Goal: Task Accomplishment & Management: Manage account settings

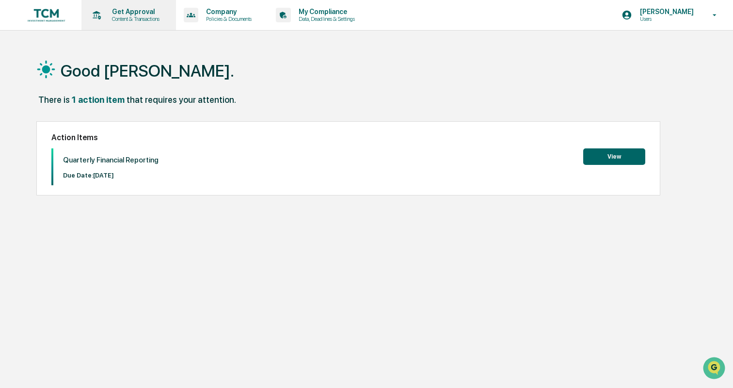
click at [132, 16] on p "Content & Transactions" at bounding box center [134, 19] width 60 height 7
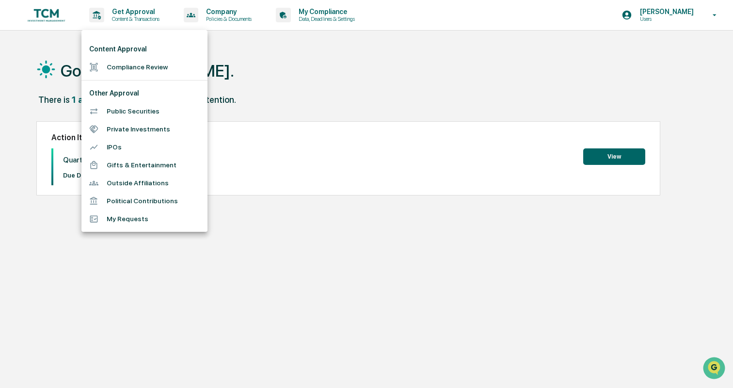
click at [221, 18] on div at bounding box center [366, 194] width 733 height 388
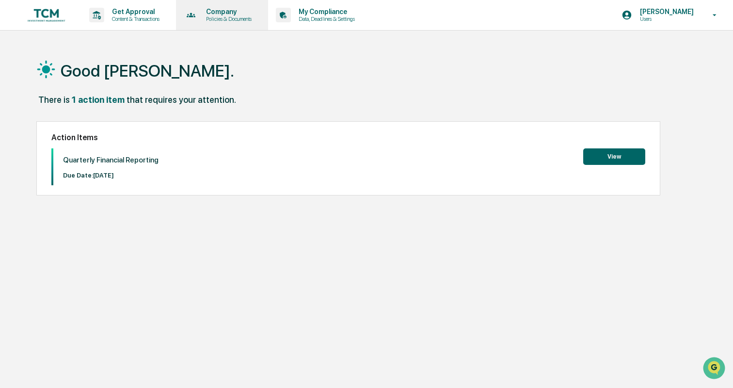
click at [226, 16] on p "Policies & Documents" at bounding box center [227, 19] width 58 height 7
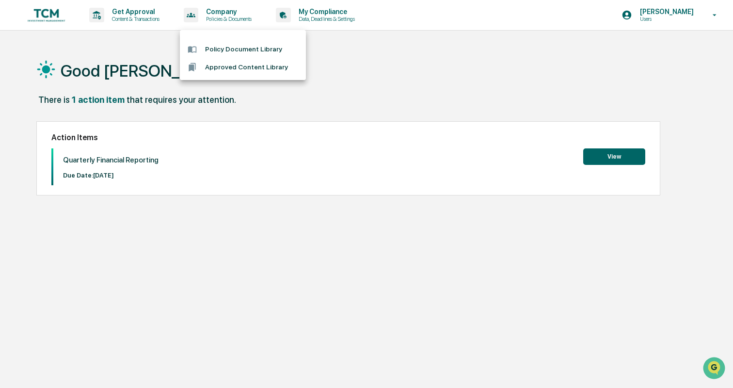
click at [313, 14] on div at bounding box center [366, 194] width 733 height 388
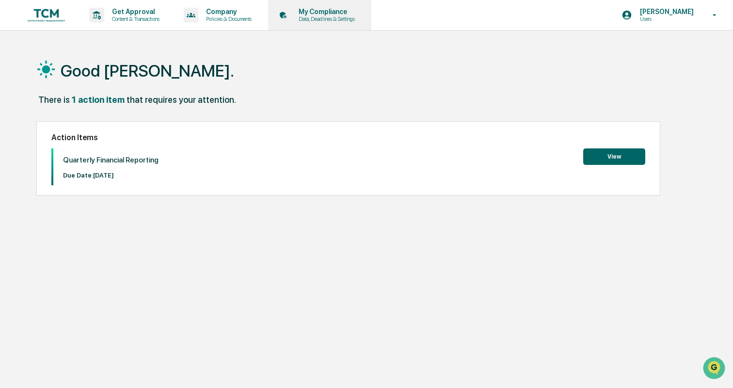
click at [325, 14] on p "My Compliance" at bounding box center [325, 12] width 69 height 8
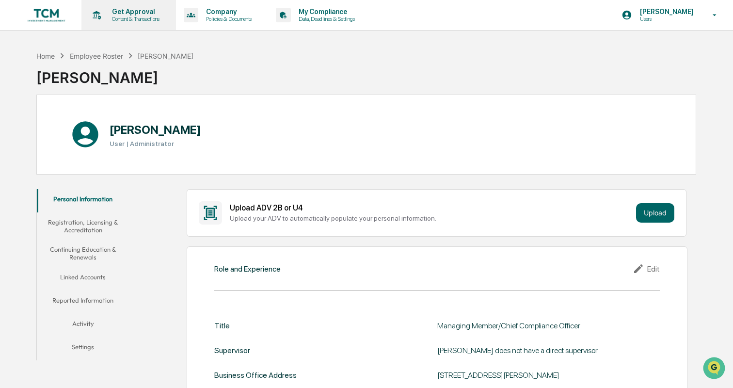
click at [141, 8] on p "Get Approval" at bounding box center [134, 12] width 60 height 8
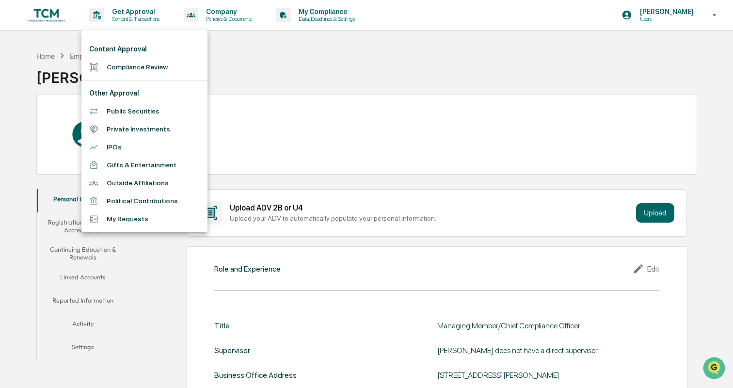
click at [249, 88] on div at bounding box center [366, 194] width 733 height 388
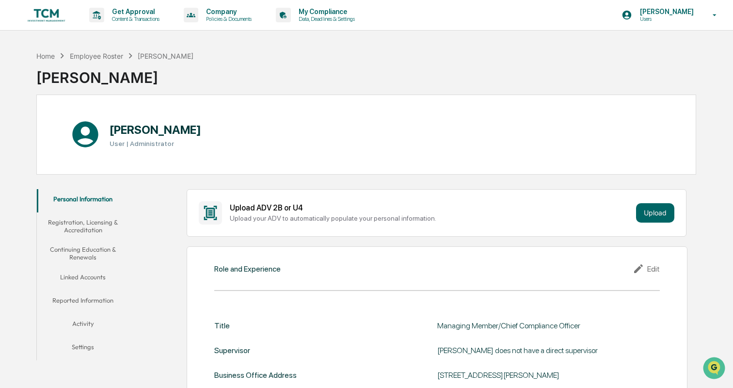
click at [27, 16] on img at bounding box center [46, 15] width 47 height 18
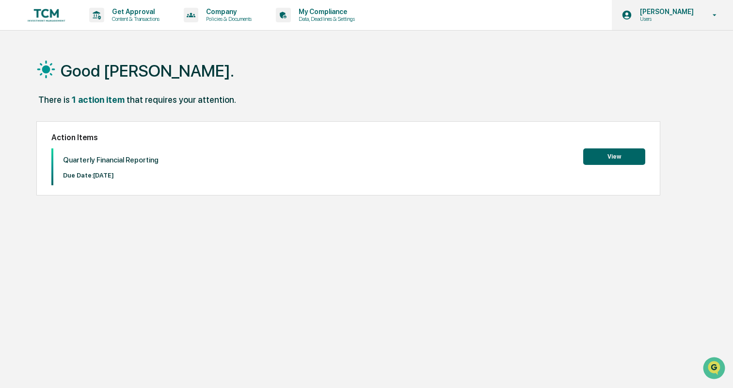
click at [650, 19] on p "Users" at bounding box center [665, 19] width 66 height 7
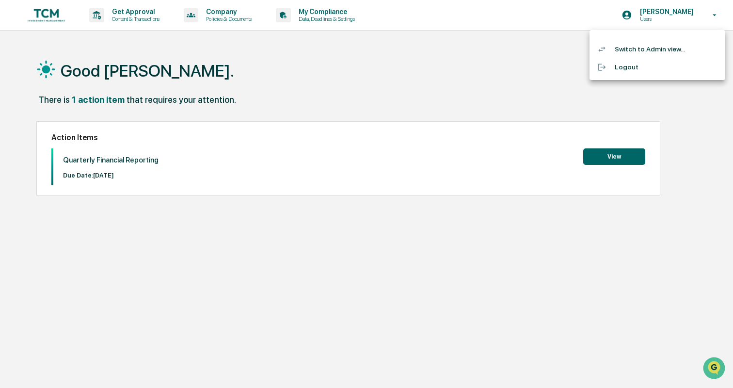
click at [655, 46] on li "Switch to Admin view..." at bounding box center [657, 49] width 136 height 18
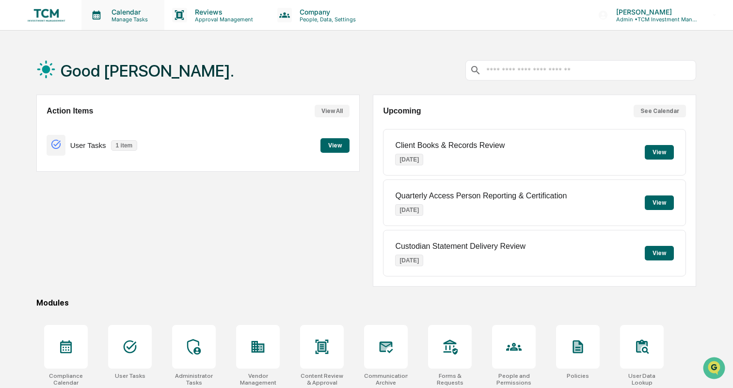
click at [134, 19] on p "Manage Tasks" at bounding box center [128, 19] width 49 height 7
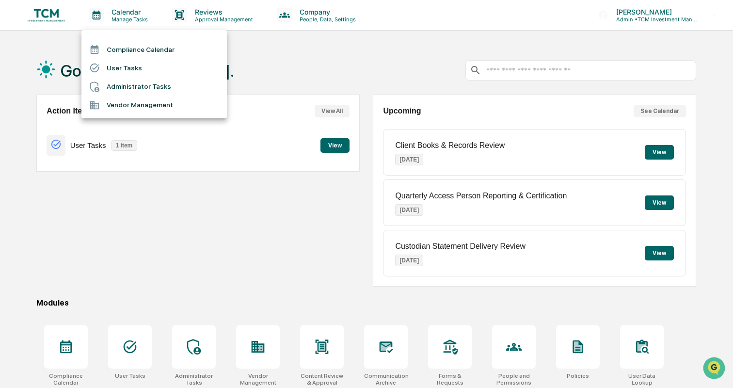
click at [191, 10] on div at bounding box center [366, 194] width 733 height 388
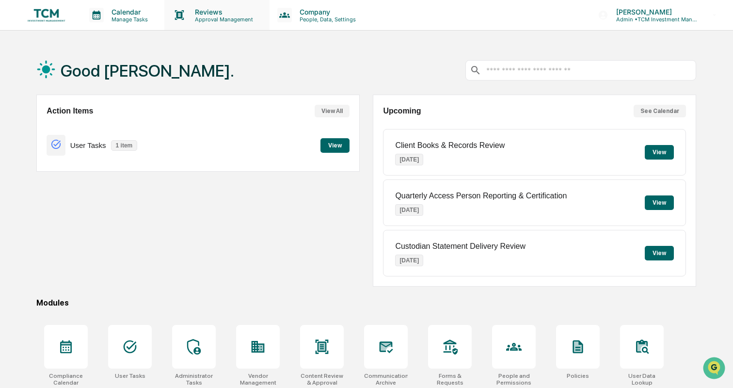
click at [204, 10] on p "Reviews" at bounding box center [222, 12] width 71 height 8
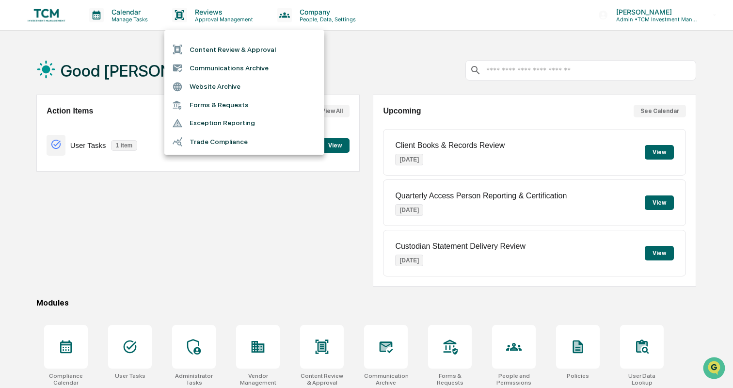
click at [257, 99] on li "Forms & Requests" at bounding box center [244, 105] width 160 height 18
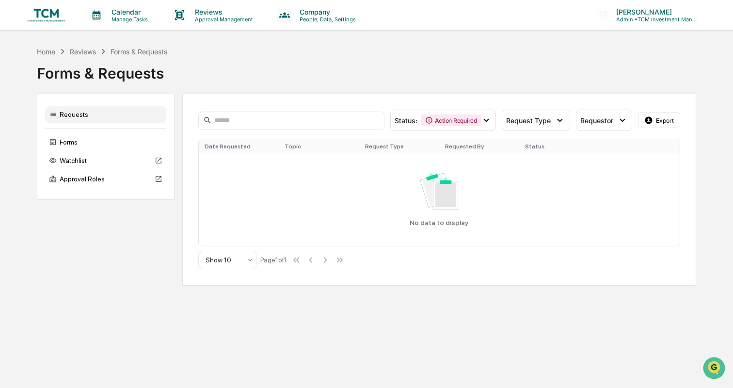
click at [46, 12] on img at bounding box center [46, 15] width 47 height 18
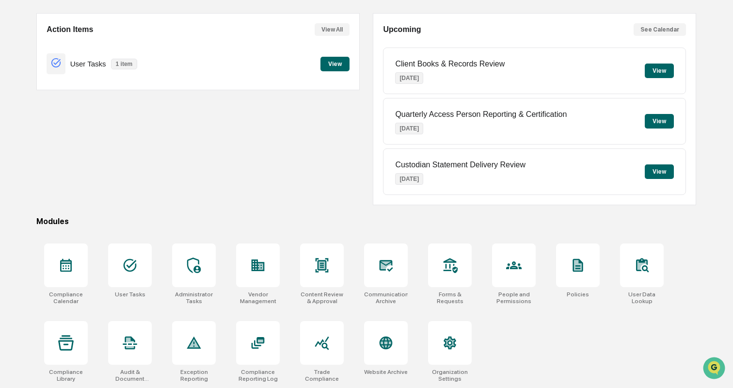
scroll to position [91, 0]
click at [204, 258] on div at bounding box center [194, 265] width 44 height 44
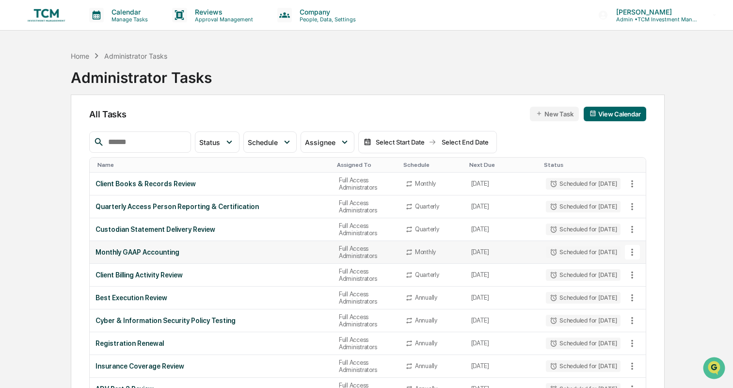
click at [161, 253] on div "Monthly GAAP Accounting" at bounding box center [211, 252] width 232 height 8
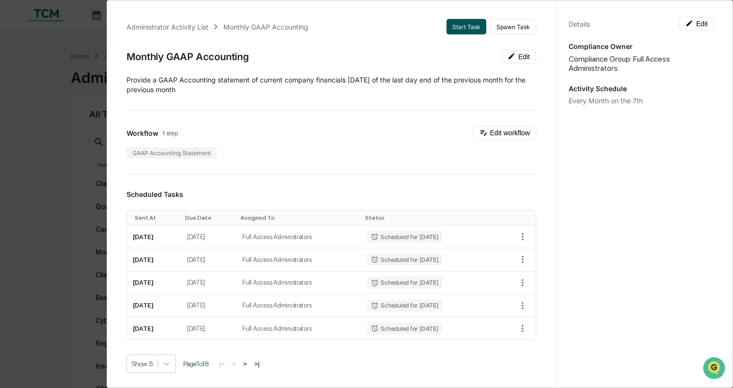
click at [465, 27] on button "Start Task" at bounding box center [466, 27] width 40 height 16
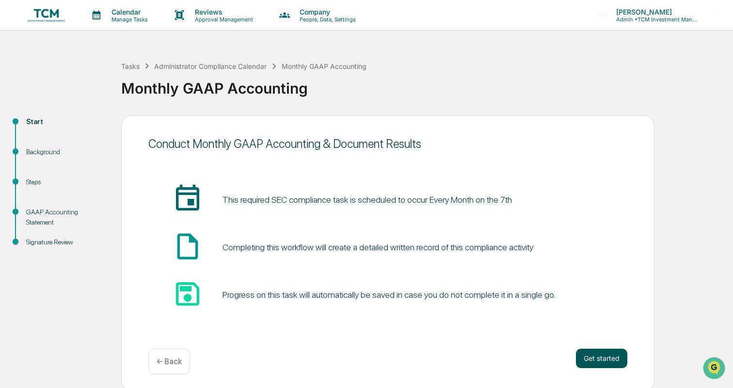
click at [591, 360] on button "Get started" at bounding box center [601, 357] width 51 height 19
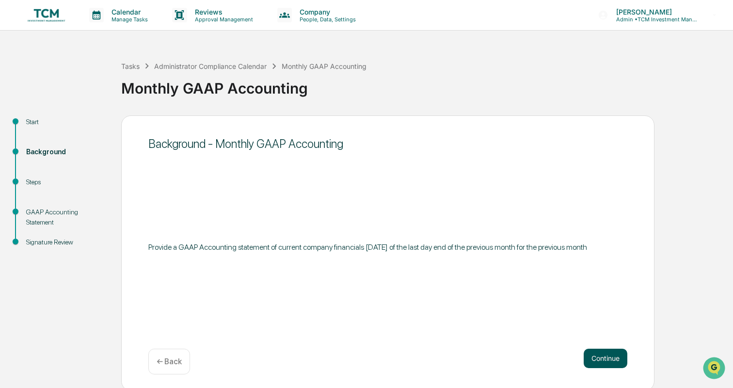
click at [603, 355] on button "Continue" at bounding box center [605, 357] width 44 height 19
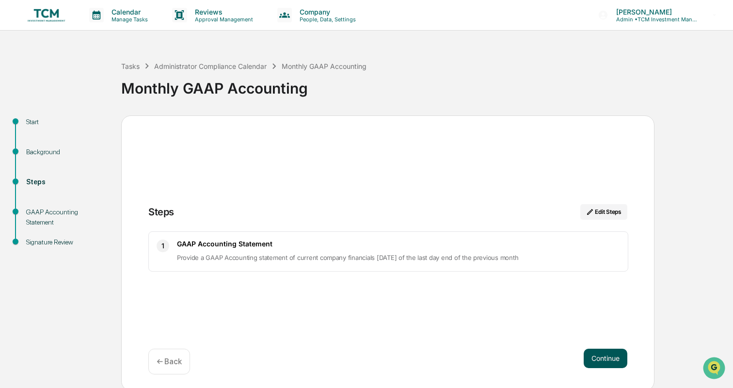
click at [602, 355] on button "Continue" at bounding box center [605, 357] width 44 height 19
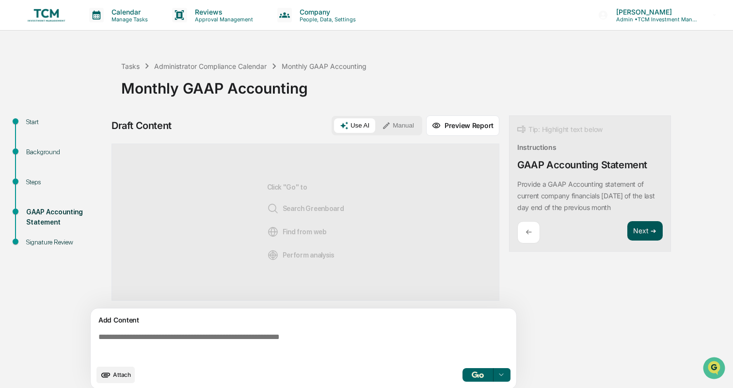
click at [636, 231] on button "Next ➔" at bounding box center [644, 231] width 35 height 20
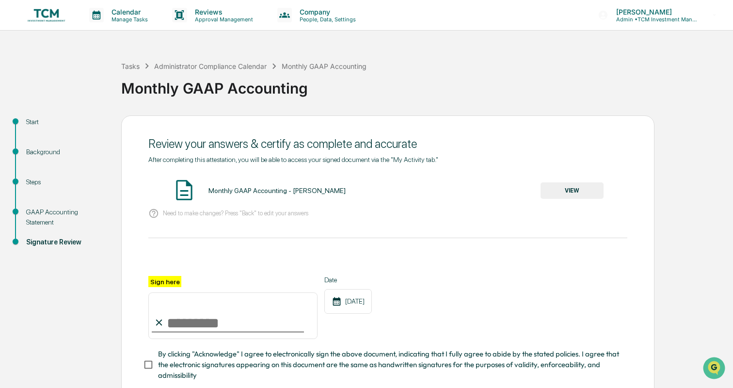
click at [587, 189] on button "VIEW" at bounding box center [571, 190] width 63 height 16
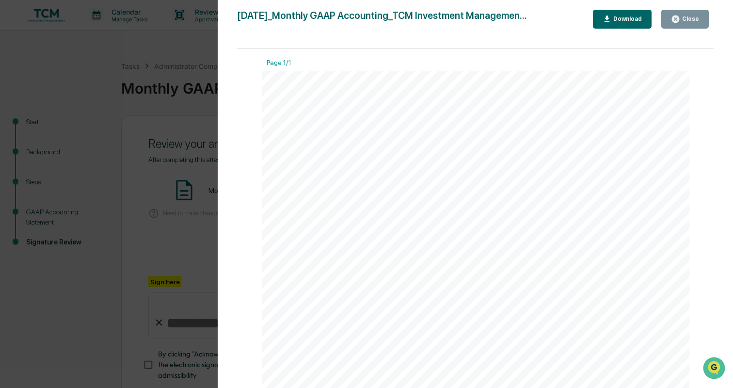
click at [689, 21] on div "Close" at bounding box center [689, 19] width 19 height 7
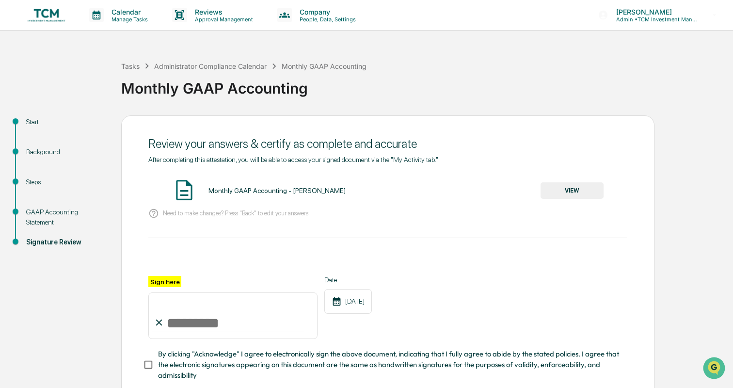
click at [58, 17] on img at bounding box center [46, 15] width 47 height 18
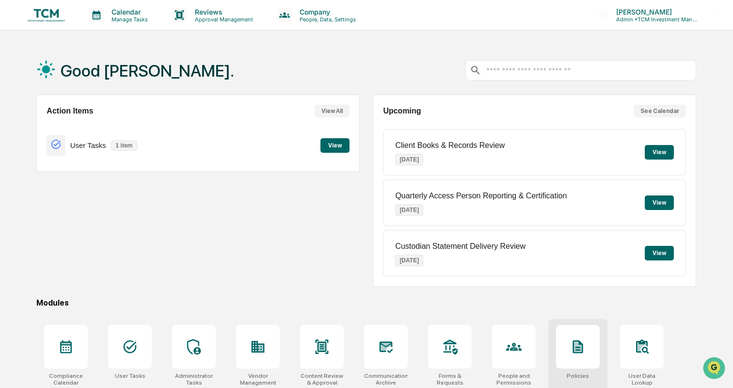
click at [564, 342] on div at bounding box center [578, 347] width 44 height 44
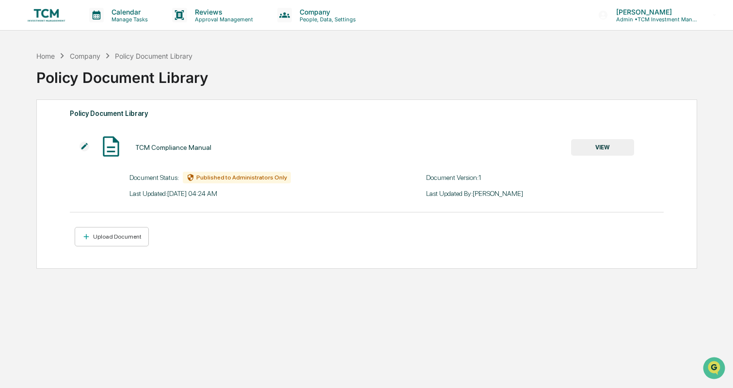
click at [220, 180] on span "Published to Administrators Only" at bounding box center [241, 177] width 91 height 7
click at [122, 241] on button "Upload Document" at bounding box center [112, 237] width 74 height 20
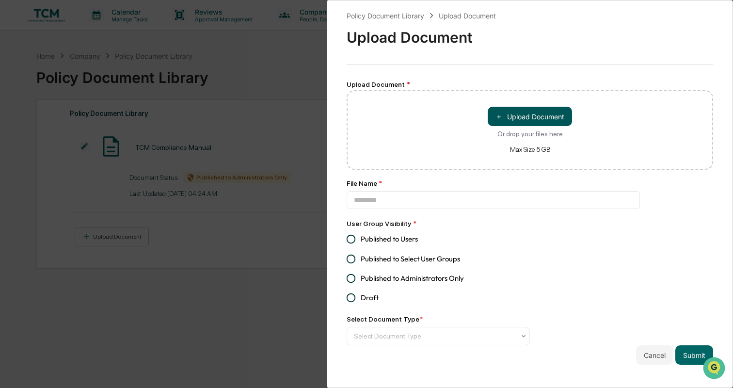
click at [498, 115] on span "＋" at bounding box center [498, 116] width 7 height 9
type input "**********"
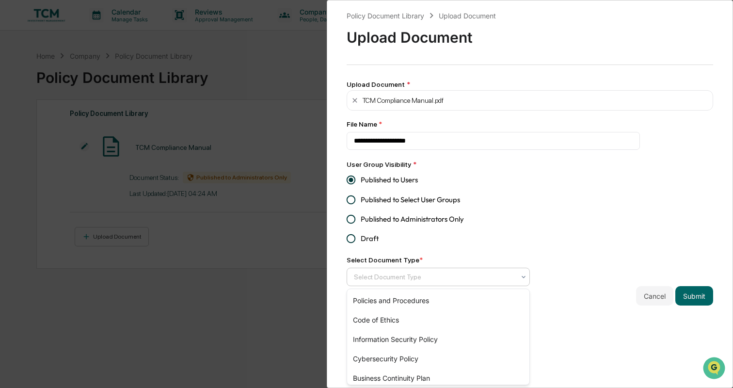
click at [371, 277] on div at bounding box center [434, 277] width 161 height 10
click at [375, 294] on div "Policies and Procedures" at bounding box center [438, 300] width 182 height 19
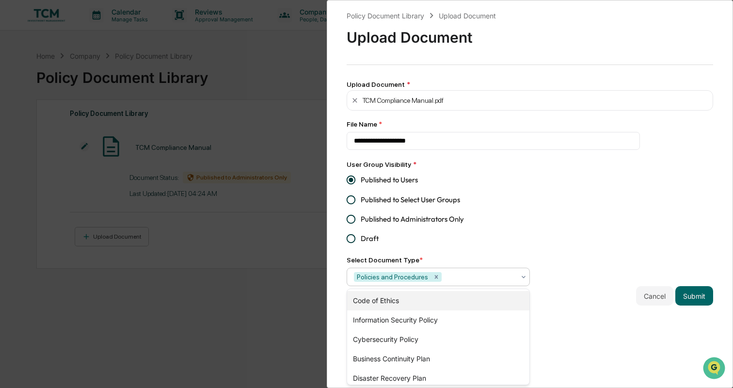
click at [402, 302] on div "Code of Ethics" at bounding box center [438, 300] width 182 height 19
click at [398, 298] on div "Information Security Policy" at bounding box center [438, 300] width 182 height 19
click at [397, 297] on div "Cybersecurity Policy" at bounding box center [438, 300] width 182 height 19
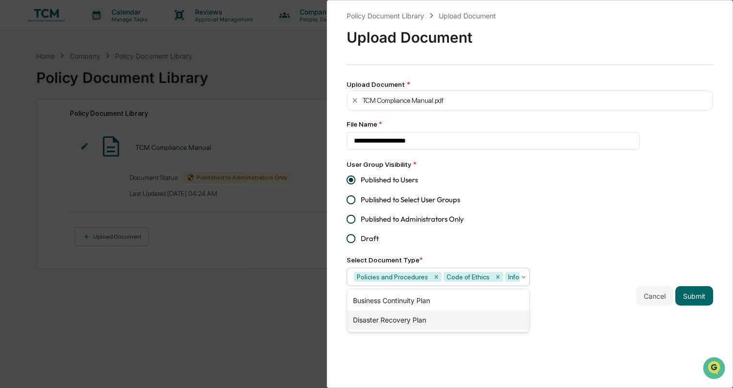
click at [399, 315] on div "Disaster Recovery Plan" at bounding box center [438, 319] width 182 height 19
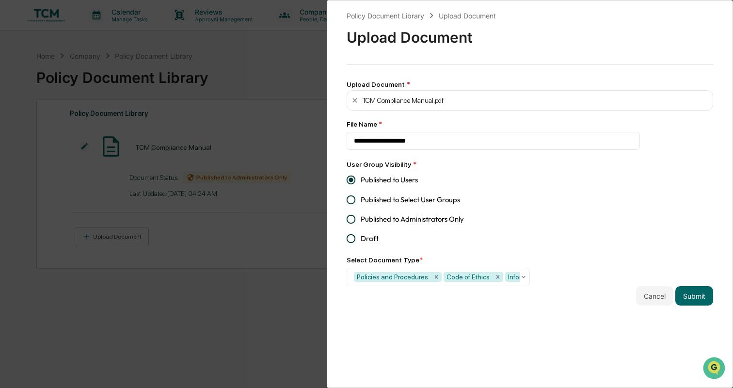
click at [474, 328] on div "**********" at bounding box center [530, 194] width 406 height 388
click at [694, 297] on button "Submit" at bounding box center [694, 295] width 38 height 19
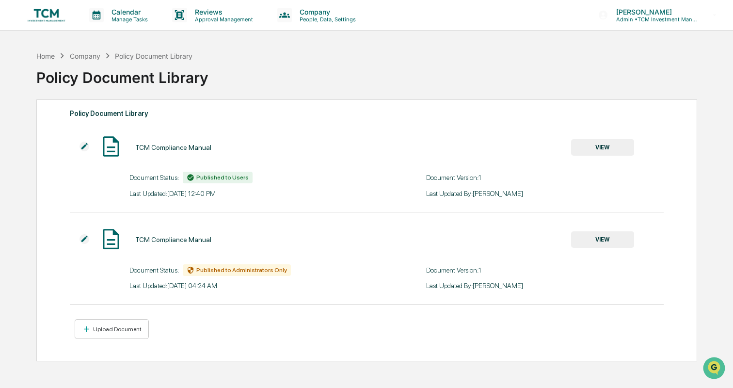
click at [42, 17] on img at bounding box center [46, 15] width 47 height 18
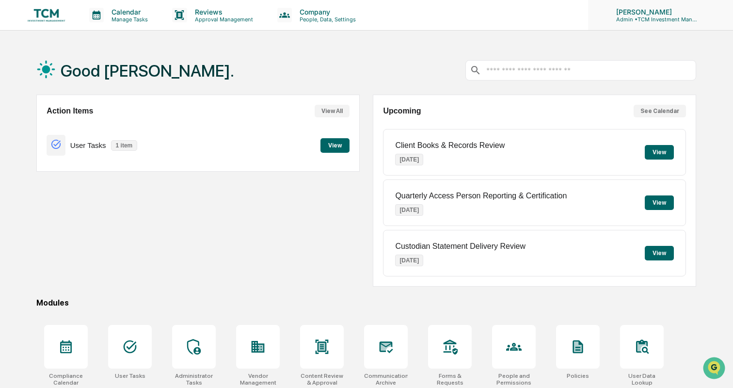
click at [634, 14] on p "[PERSON_NAME]" at bounding box center [653, 12] width 90 height 8
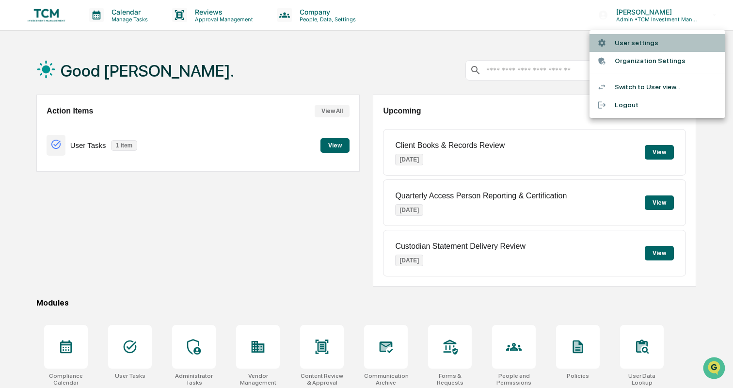
click at [610, 42] on div at bounding box center [605, 42] width 17 height 9
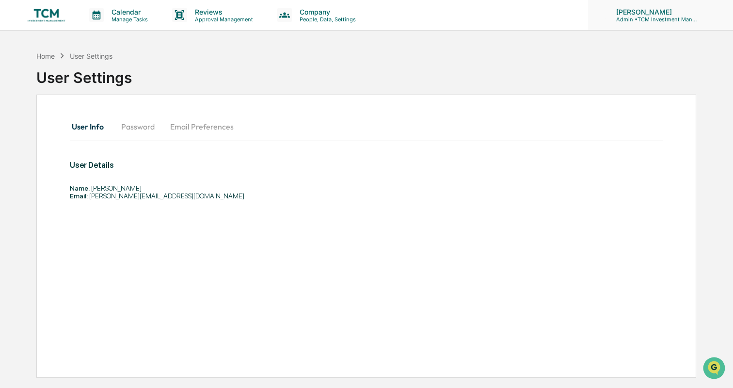
click at [648, 23] on div "Thomas Makowsky Admin • TCM Investment Management" at bounding box center [660, 15] width 145 height 30
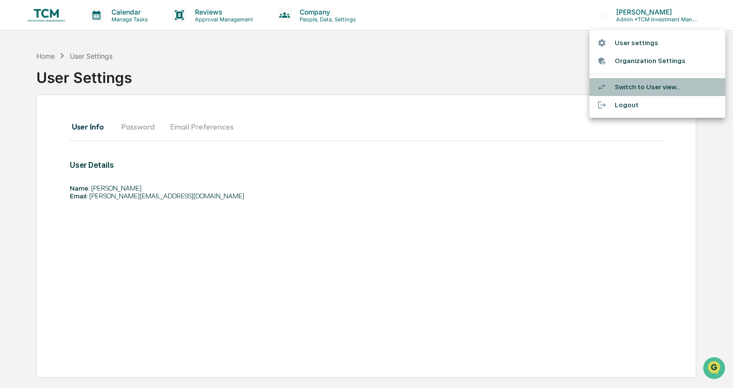
click at [653, 89] on li "Switch to User view..." at bounding box center [657, 87] width 136 height 18
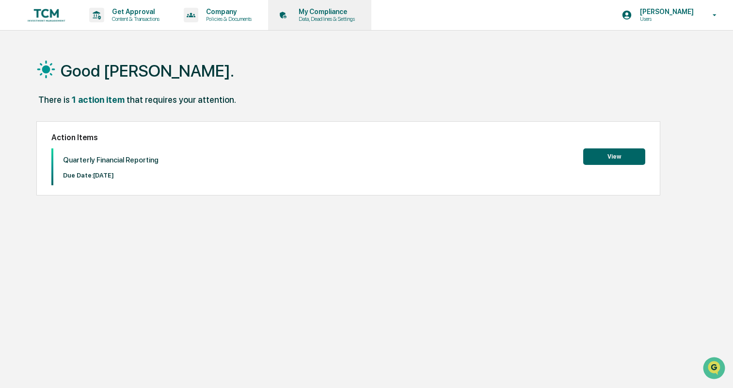
click at [323, 17] on p "Data, Deadlines & Settings" at bounding box center [325, 19] width 69 height 7
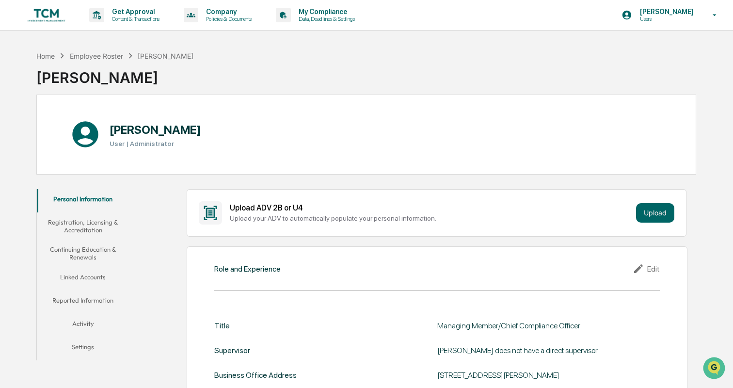
click at [74, 277] on button "Linked Accounts" at bounding box center [83, 278] width 92 height 23
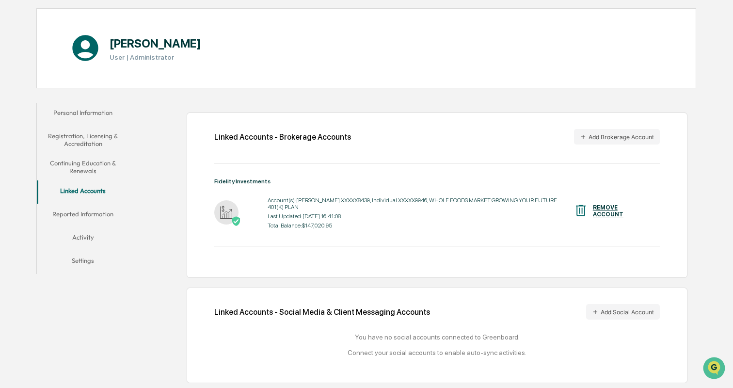
scroll to position [89, 0]
click at [606, 304] on button "Add Social Account" at bounding box center [623, 312] width 74 height 16
click at [595, 308] on icon at bounding box center [595, 311] width 7 height 7
click at [98, 138] on button "Registration, Licensing & Accreditation" at bounding box center [83, 140] width 92 height 28
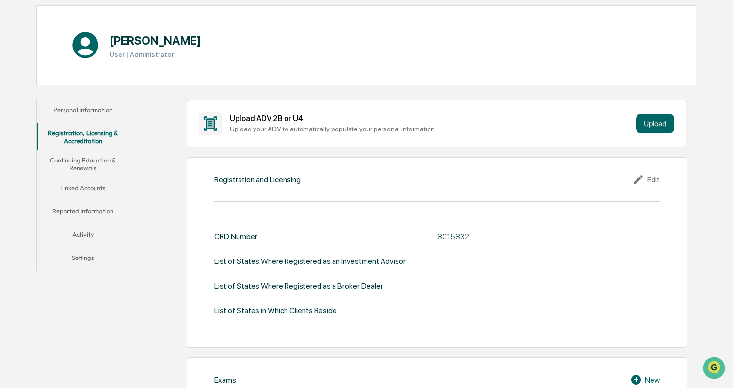
click at [276, 260] on div "List of States Where Registered as an Investment Advisor" at bounding box center [309, 260] width 191 height 9
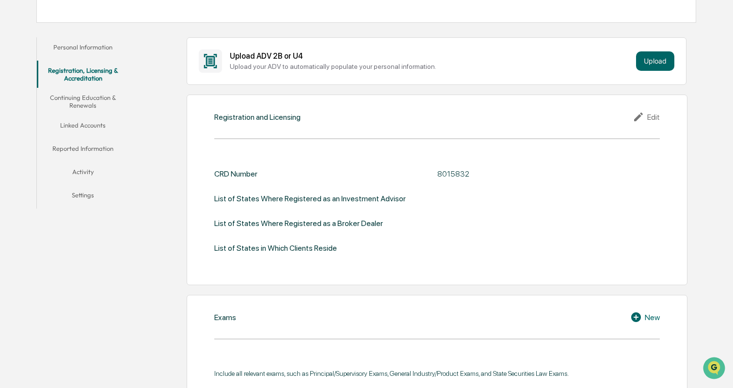
scroll to position [158, 0]
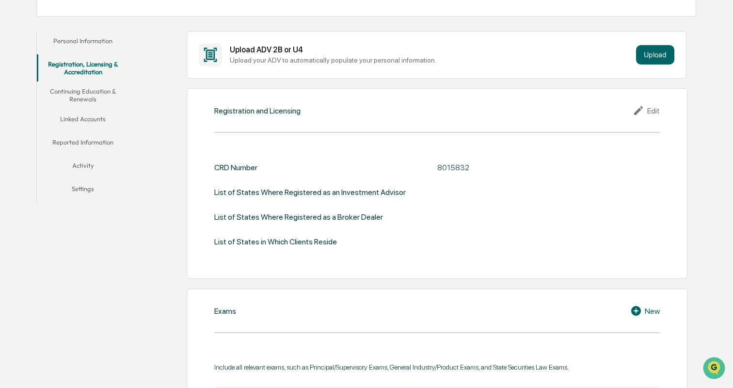
click at [652, 110] on div "Edit" at bounding box center [645, 111] width 27 height 12
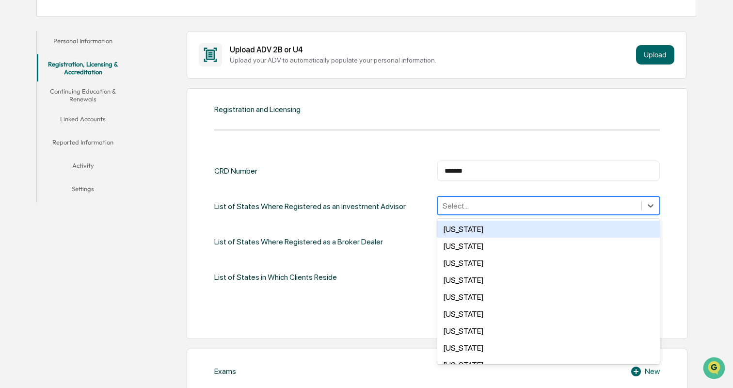
click at [485, 206] on div at bounding box center [539, 205] width 194 height 11
type input "***"
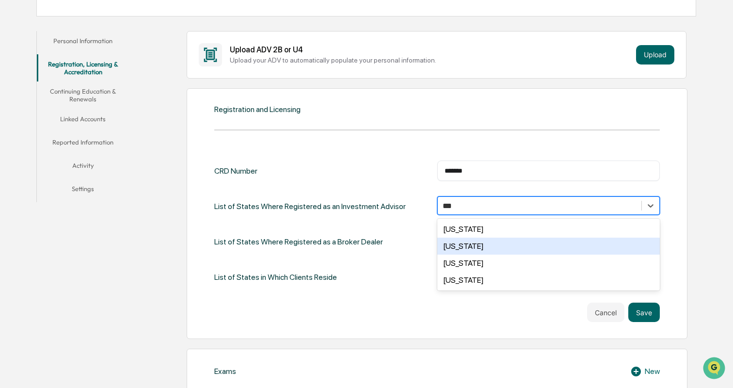
click at [489, 247] on div "New Jersey" at bounding box center [548, 245] width 222 height 17
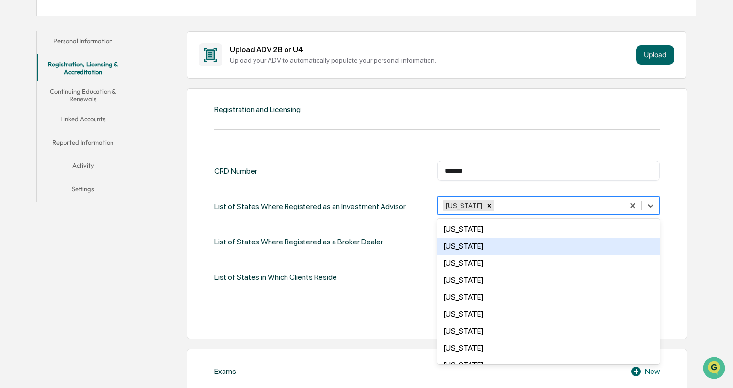
click at [387, 246] on div "List of States Where Registered as a Broker Dealer Select..." at bounding box center [436, 242] width 445 height 20
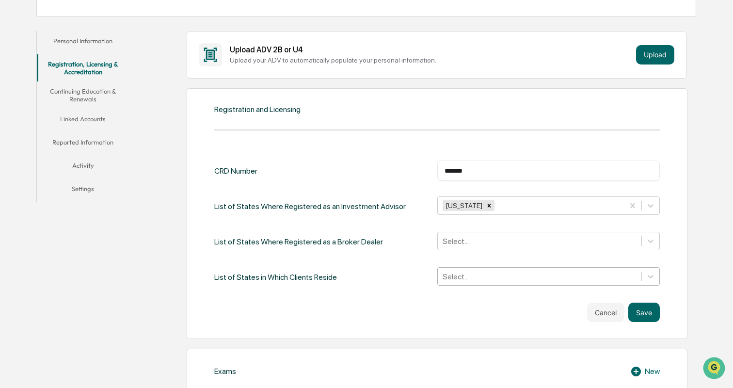
click at [481, 278] on div "Select..." at bounding box center [548, 276] width 222 height 18
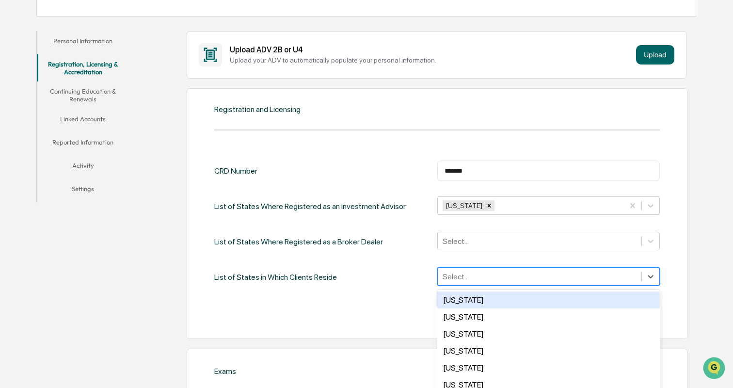
scroll to position [208, 0]
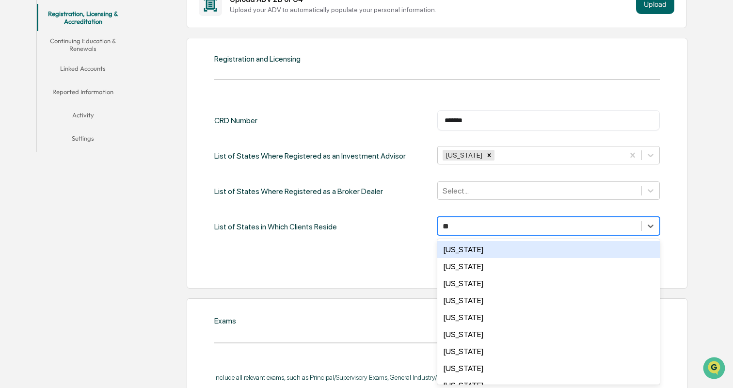
type input "***"
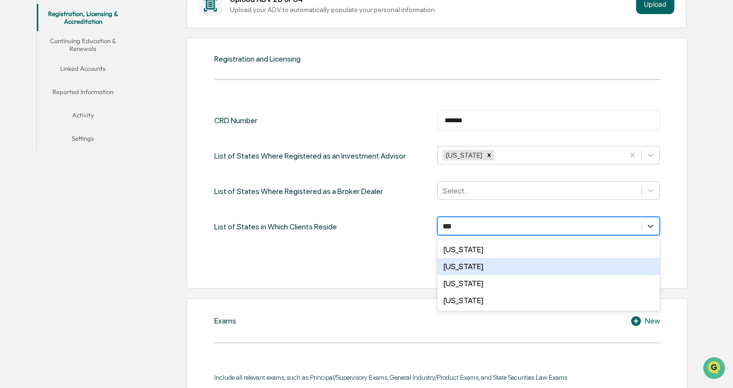
click at [477, 263] on div "New Jersey" at bounding box center [548, 266] width 222 height 17
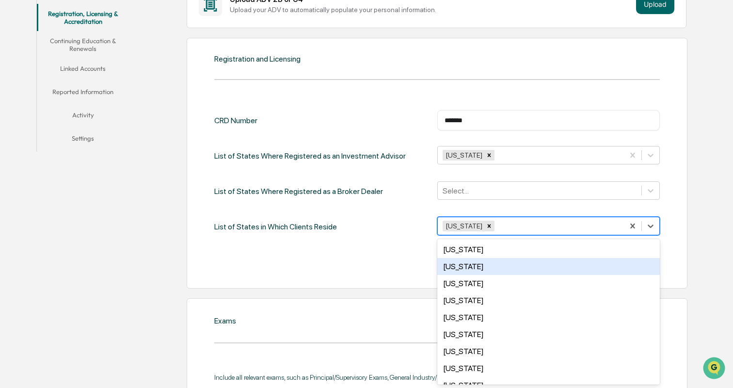
click at [390, 263] on div "Cancel Save" at bounding box center [436, 261] width 445 height 19
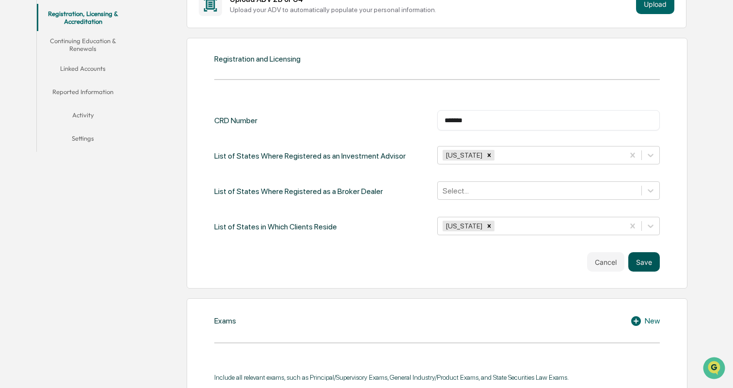
click at [642, 258] on button "Save" at bounding box center [643, 261] width 31 height 19
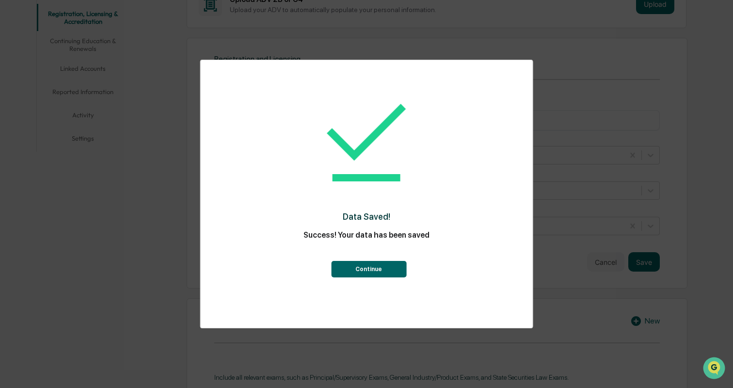
click at [377, 266] on button "Continue" at bounding box center [368, 269] width 75 height 16
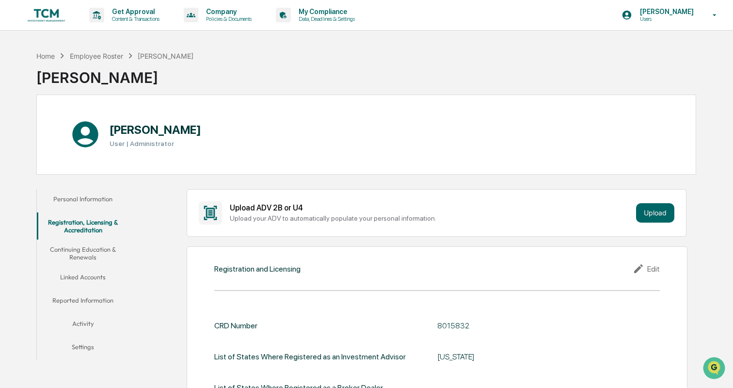
scroll to position [0, 0]
click at [109, 199] on button "Personal Information" at bounding box center [83, 200] width 92 height 23
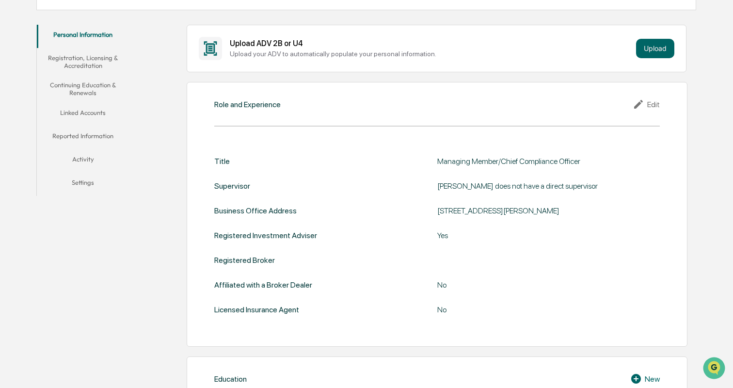
scroll to position [165, 0]
click at [647, 101] on div "Edit" at bounding box center [645, 104] width 27 height 12
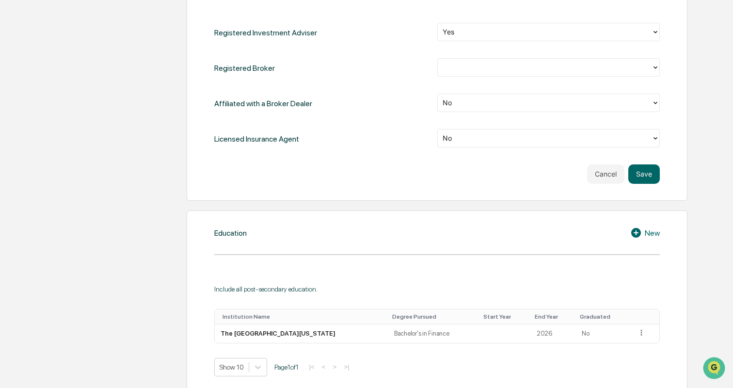
scroll to position [556, 0]
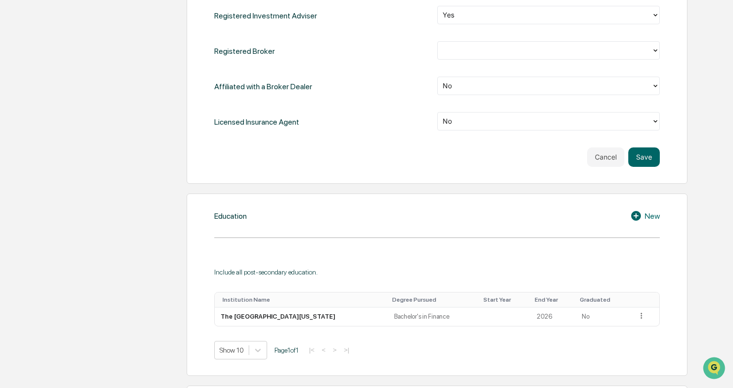
click at [465, 45] on div at bounding box center [544, 50] width 204 height 11
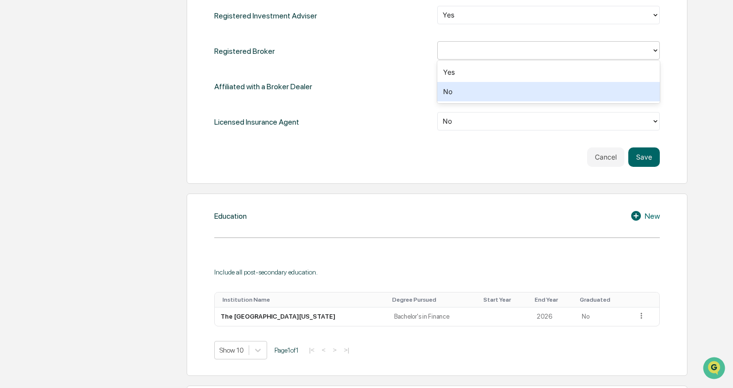
click at [461, 87] on div "No" at bounding box center [548, 91] width 222 height 19
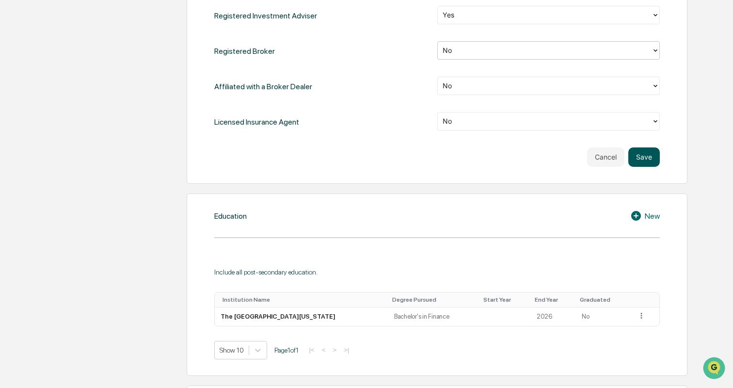
click at [640, 151] on button "Save" at bounding box center [643, 156] width 31 height 19
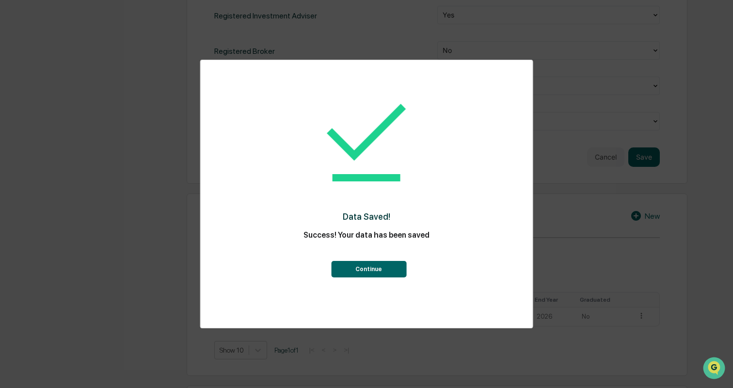
click at [386, 265] on button "Continue" at bounding box center [368, 269] width 75 height 16
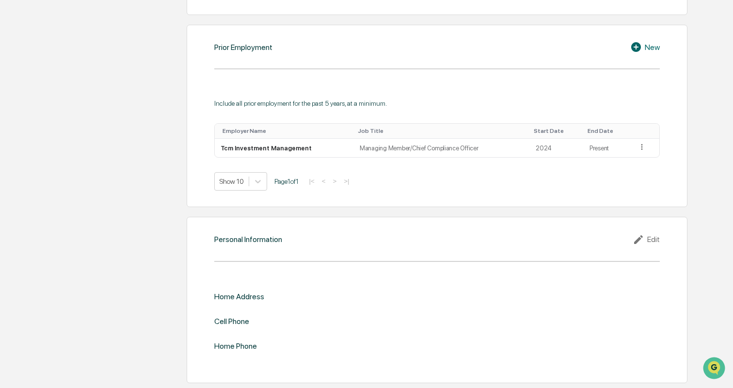
scroll to position [696, 0]
click at [647, 234] on div "Edit" at bounding box center [645, 240] width 27 height 12
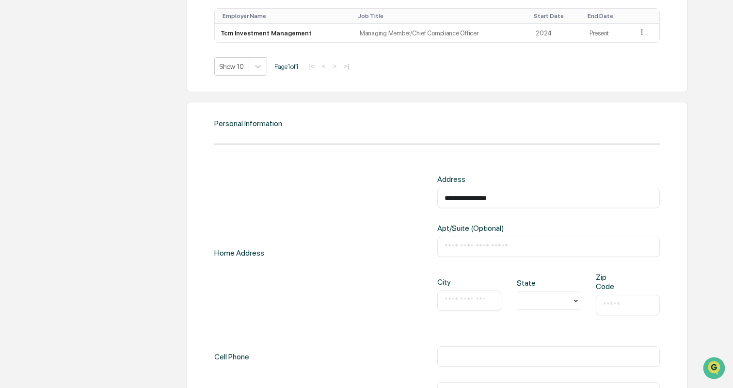
scroll to position [834, 0]
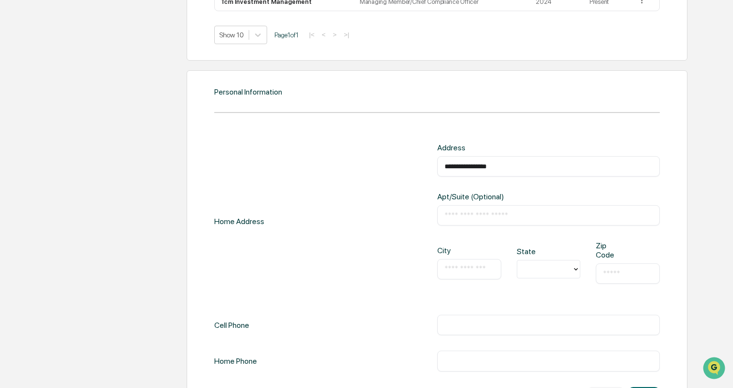
type input "**********"
click at [471, 273] on div "​" at bounding box center [469, 269] width 64 height 20
type input "*****"
click at [544, 268] on div at bounding box center [545, 268] width 46 height 11
type input "**"
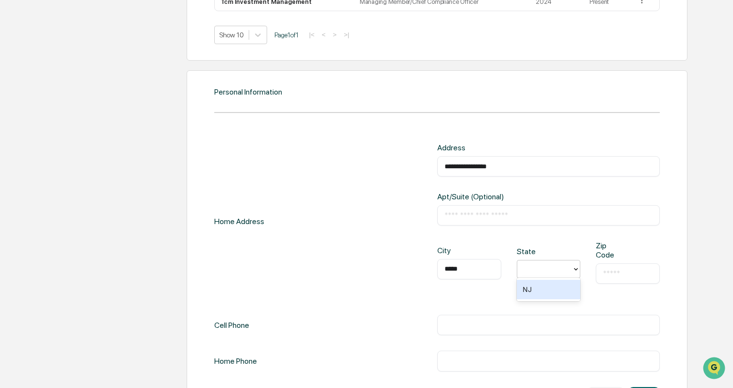
click at [490, 295] on div "City ***** ​ State NJ, 1 of 1. 1 result available for search term NJ. Use Up an…" at bounding box center [548, 270] width 222 height 58
click at [545, 271] on div at bounding box center [545, 268] width 46 height 11
type input "**"
click at [516, 293] on div "NJ" at bounding box center [548, 289] width 64 height 19
click at [493, 293] on div "City ***** ​ State option NJ, selected. NJ Zip Code ​" at bounding box center [548, 270] width 222 height 58
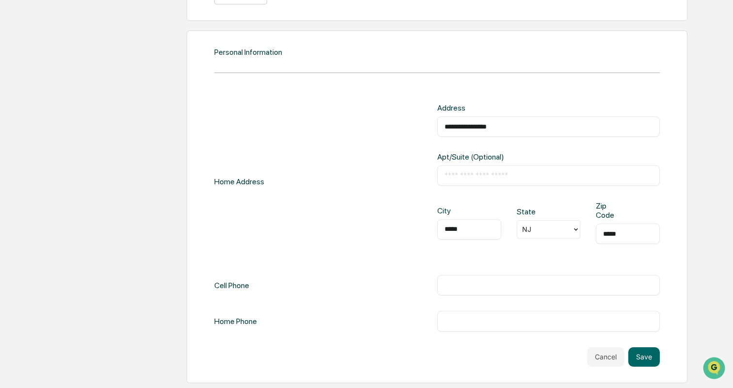
type input "*****"
type input "**********"
click at [645, 347] on button "Save" at bounding box center [643, 356] width 31 height 19
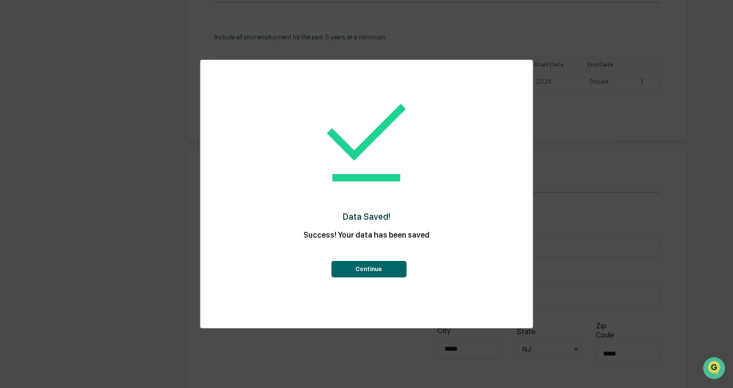
click at [382, 267] on button "Continue" at bounding box center [368, 269] width 75 height 16
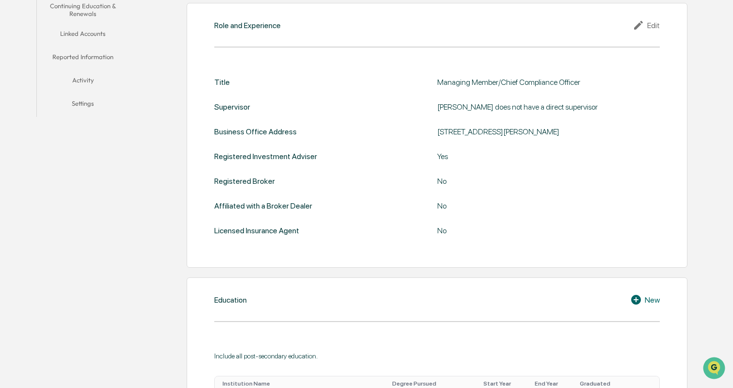
scroll to position [232, 0]
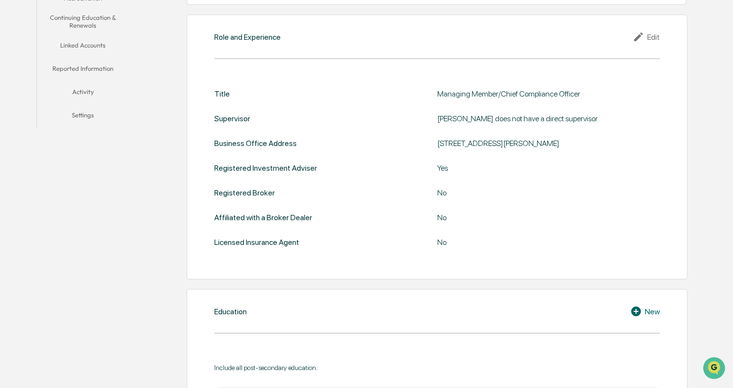
click at [648, 32] on div "Edit" at bounding box center [645, 37] width 27 height 12
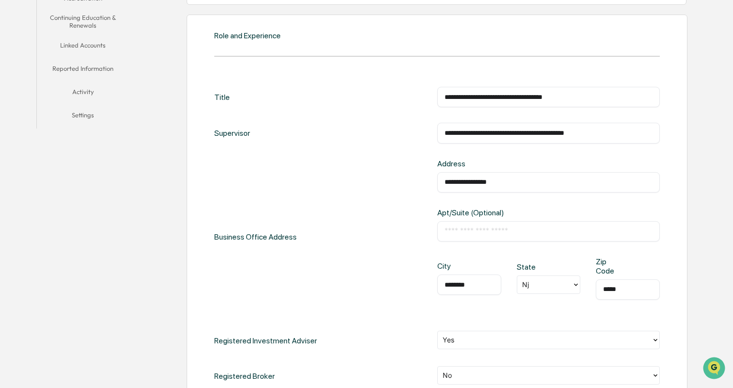
click at [536, 279] on div at bounding box center [545, 284] width 46 height 11
click at [537, 282] on div at bounding box center [545, 284] width 46 height 11
type input "**"
click at [563, 311] on div "NJ" at bounding box center [548, 306] width 64 height 19
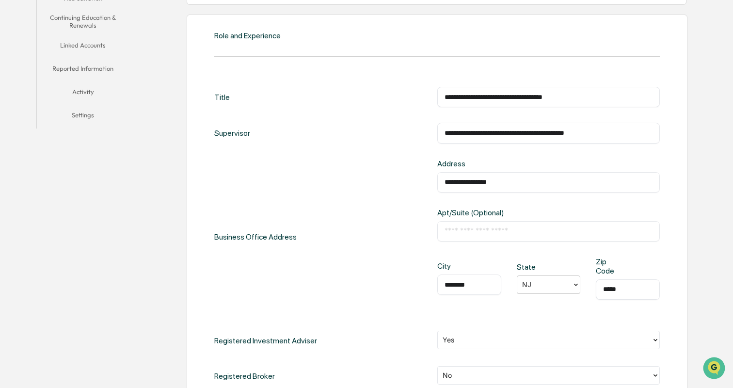
click at [584, 307] on div "City ******** ​ State option NJ, selected. NJ Zip Code ***** ​" at bounding box center [548, 286] width 222 height 58
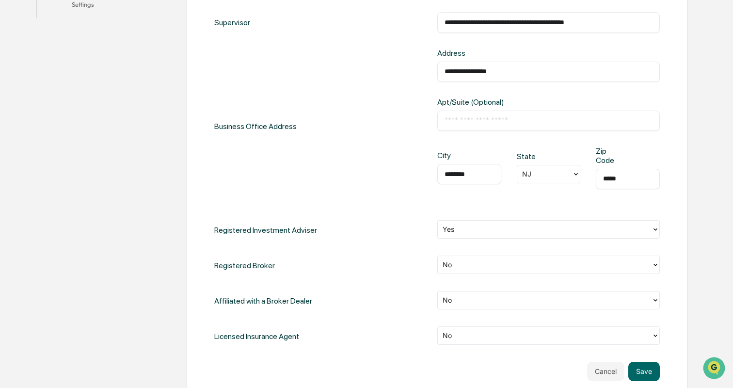
scroll to position [542, 0]
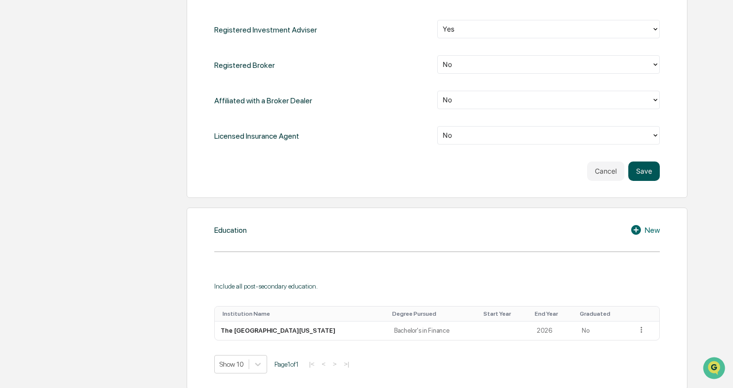
click at [643, 178] on button "Save" at bounding box center [643, 170] width 31 height 19
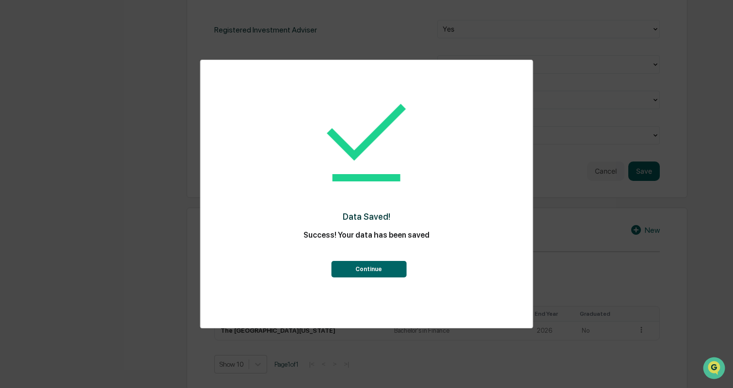
click at [392, 269] on button "Continue" at bounding box center [368, 269] width 75 height 16
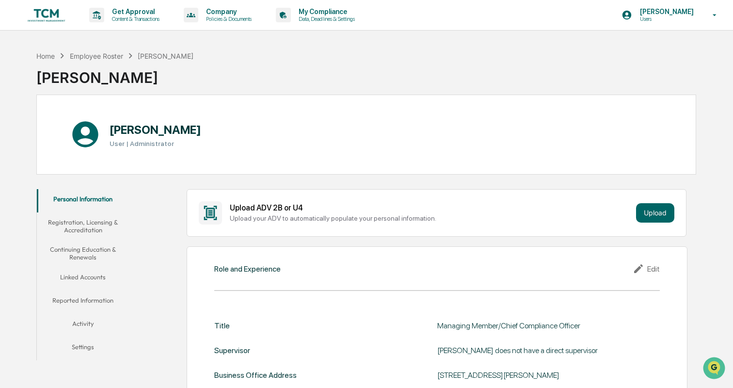
scroll to position [0, 0]
click at [84, 221] on button "Registration, Licensing & Accreditation" at bounding box center [83, 226] width 92 height 28
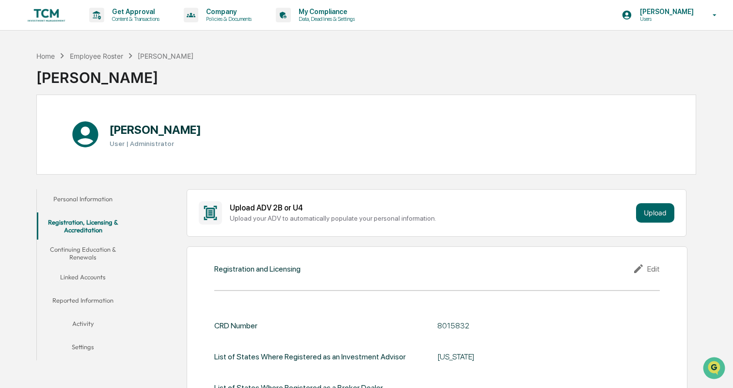
click at [80, 253] on button "Continuing Education & Renewals" at bounding box center [83, 253] width 92 height 28
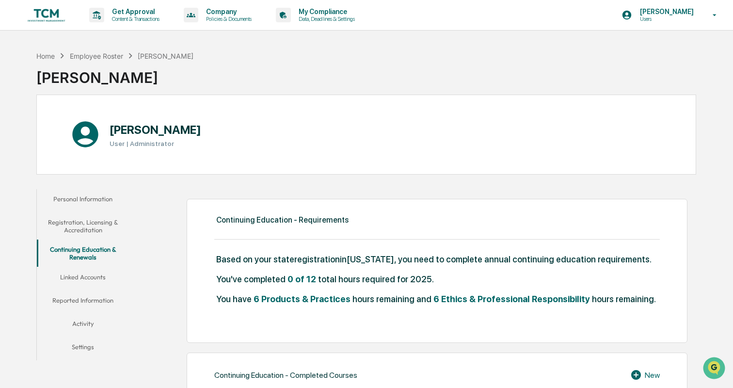
click at [93, 278] on button "Linked Accounts" at bounding box center [83, 278] width 92 height 23
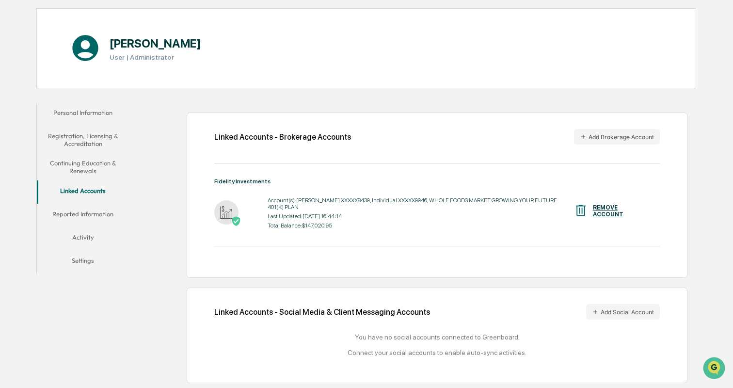
scroll to position [89, 0]
click at [91, 208] on button "Reported Information" at bounding box center [83, 215] width 92 height 23
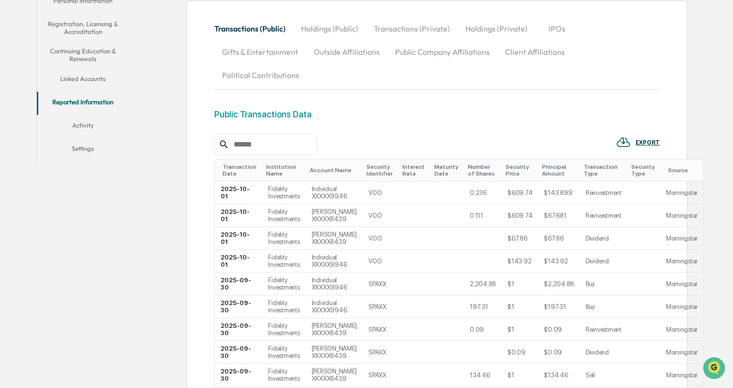
click at [80, 119] on button "Activity" at bounding box center [83, 126] width 92 height 23
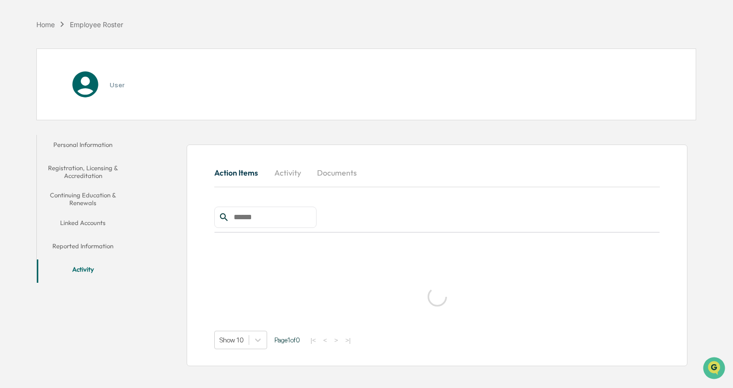
scroll to position [56, 0]
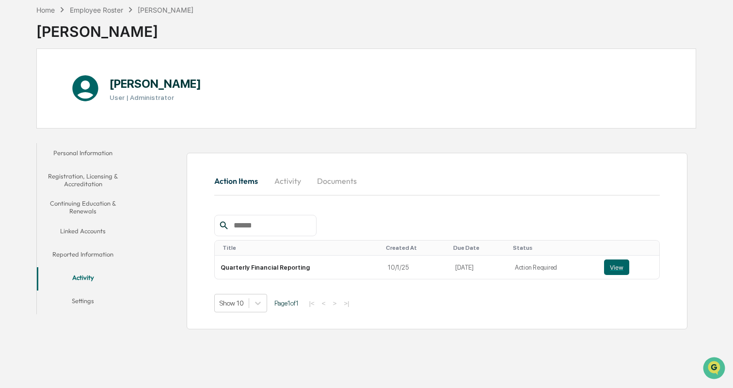
click at [276, 173] on button "Activity" at bounding box center [288, 180] width 44 height 23
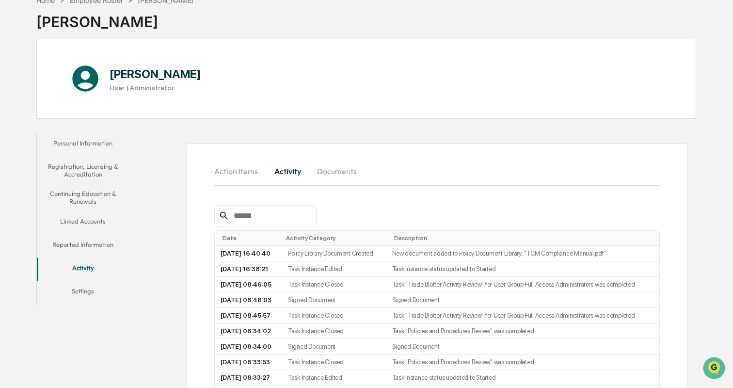
click at [350, 165] on button "Documents" at bounding box center [336, 170] width 55 height 23
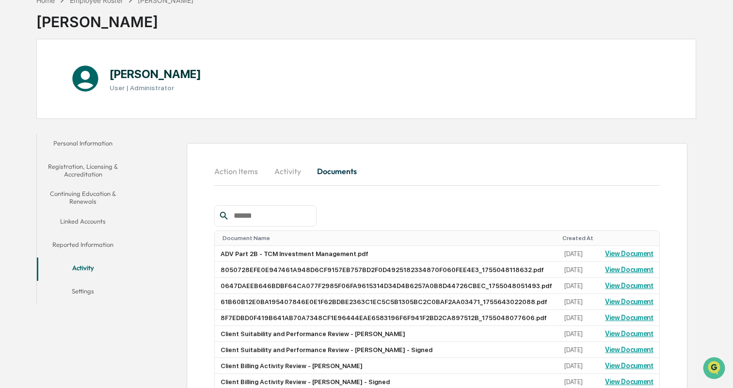
click at [292, 175] on button "Activity" at bounding box center [288, 170] width 44 height 23
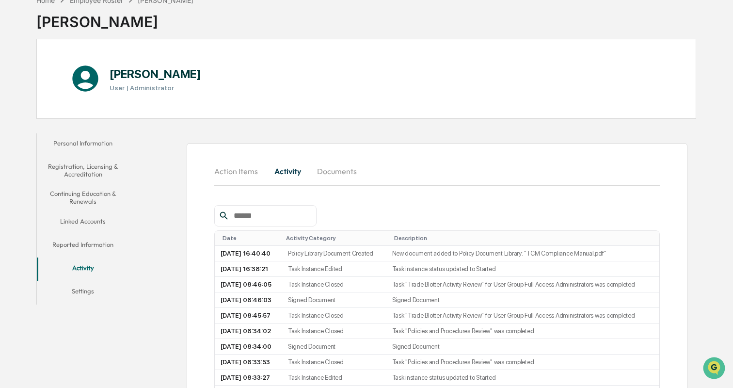
click at [248, 175] on button "Action Items" at bounding box center [239, 170] width 51 height 23
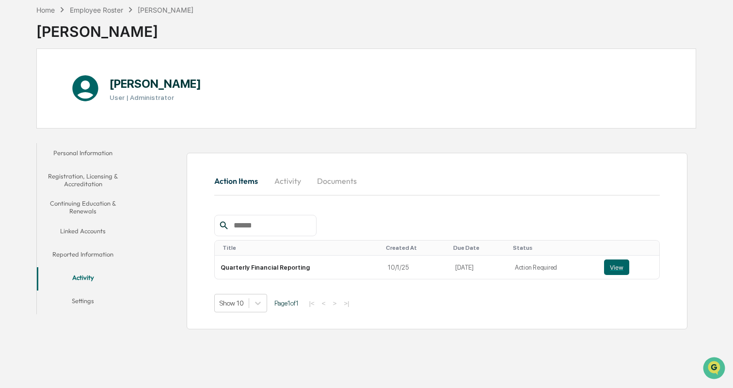
click at [89, 296] on button "Settings" at bounding box center [83, 302] width 92 height 23
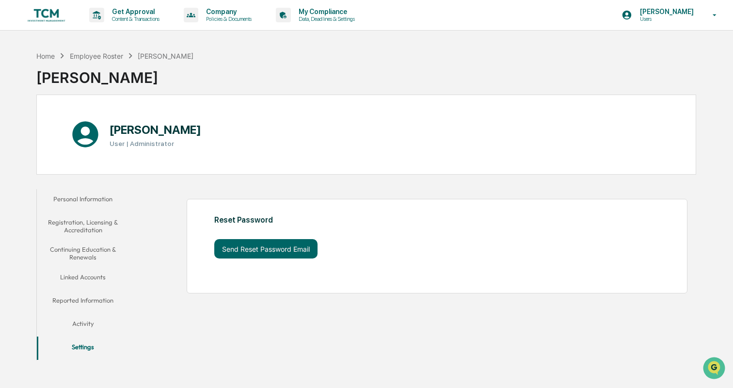
click at [53, 16] on img at bounding box center [46, 15] width 47 height 18
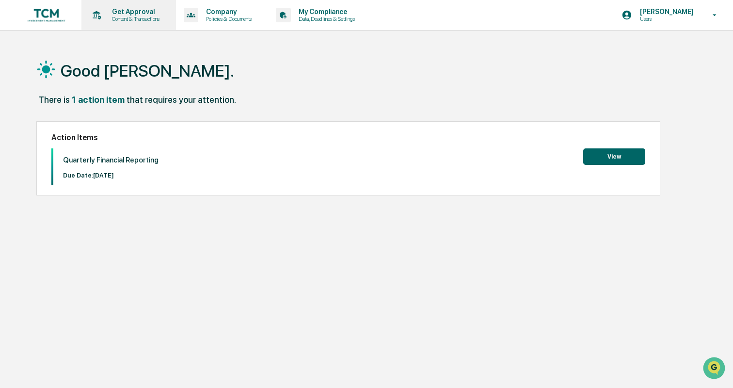
click at [119, 7] on div "Get Approval Content & Transactions" at bounding box center [127, 15] width 85 height 30
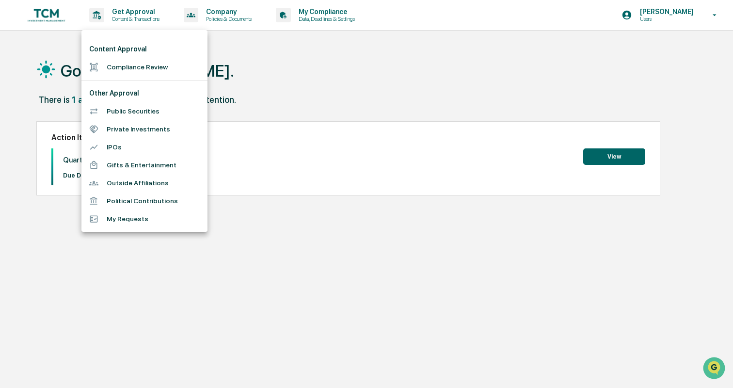
click at [133, 63] on li "Compliance Review" at bounding box center [144, 67] width 126 height 18
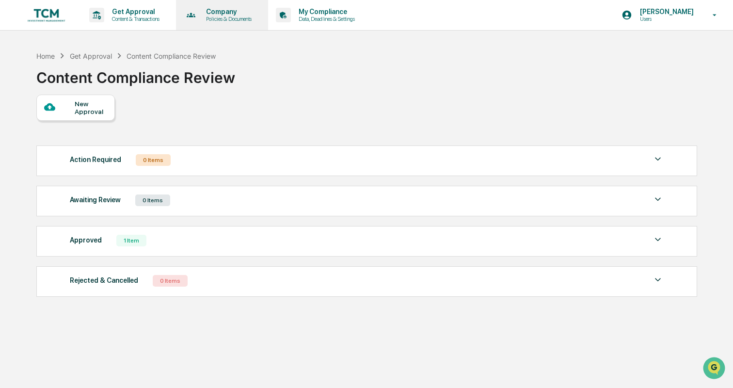
click at [224, 11] on p "Company" at bounding box center [227, 12] width 58 height 8
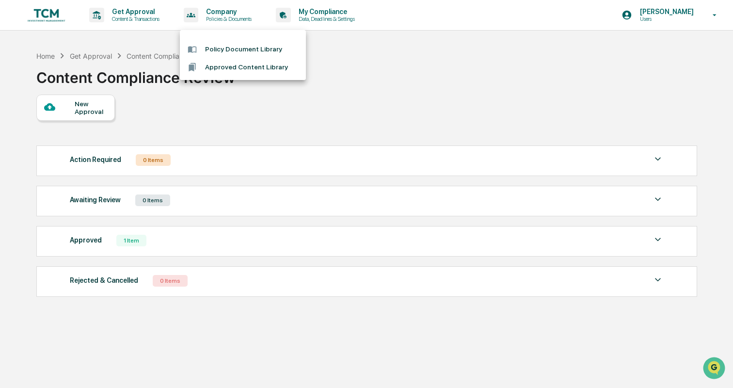
click at [333, 12] on div at bounding box center [366, 194] width 733 height 388
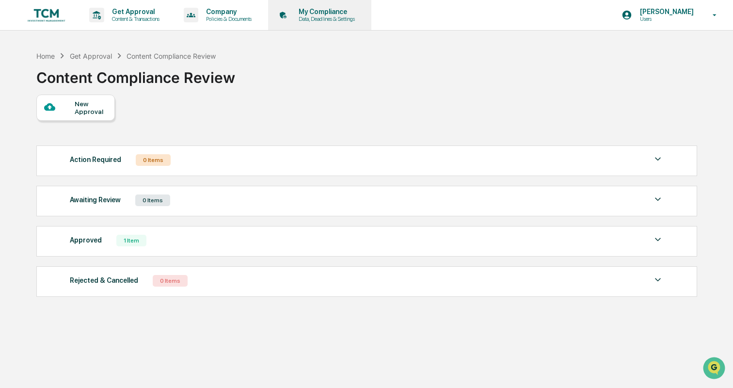
click at [328, 14] on p "My Compliance" at bounding box center [325, 12] width 69 height 8
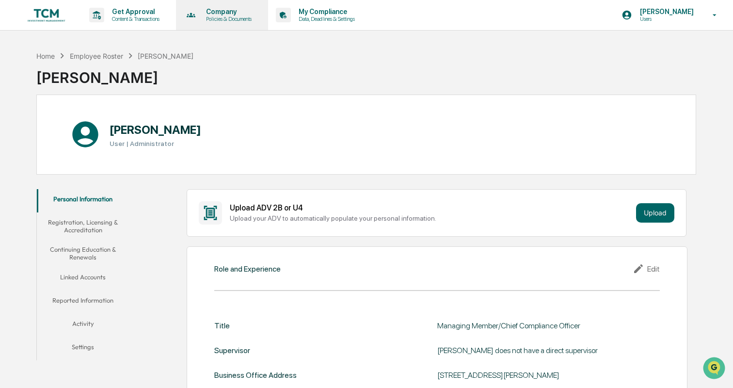
click at [222, 23] on div "Company Policies & Documents" at bounding box center [221, 15] width 83 height 30
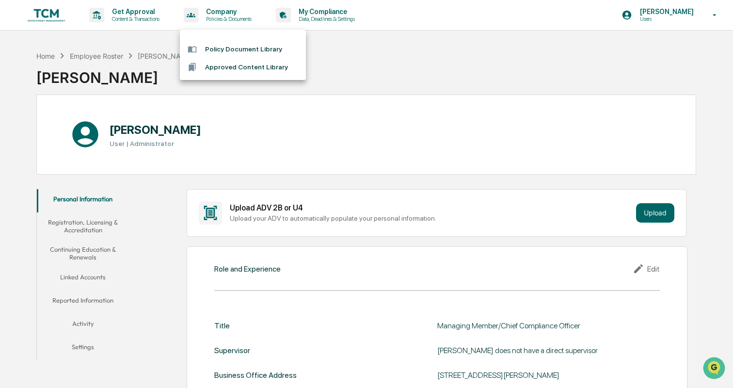
click at [145, 20] on div at bounding box center [366, 194] width 733 height 388
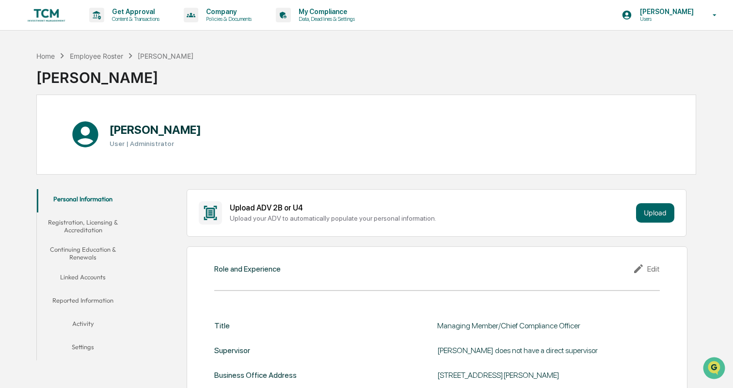
click at [54, 17] on img at bounding box center [46, 15] width 47 height 18
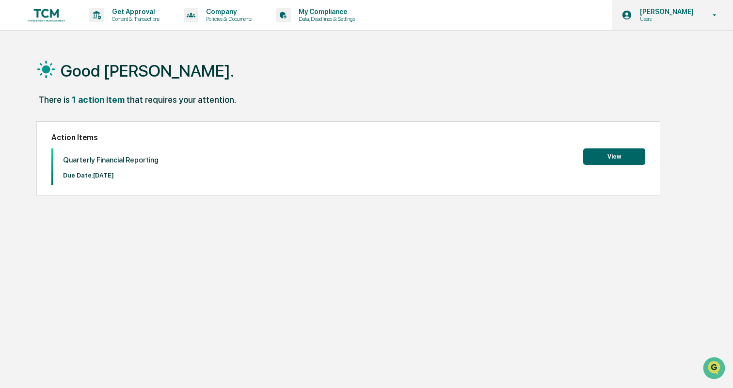
click at [676, 13] on p "[PERSON_NAME]" at bounding box center [665, 12] width 66 height 8
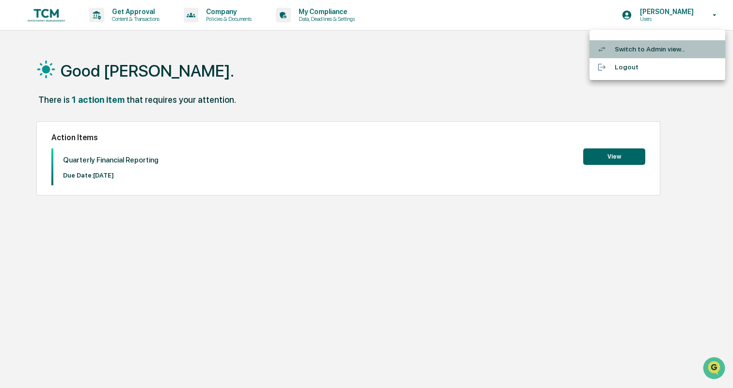
click at [674, 44] on li "Switch to Admin view..." at bounding box center [657, 49] width 136 height 18
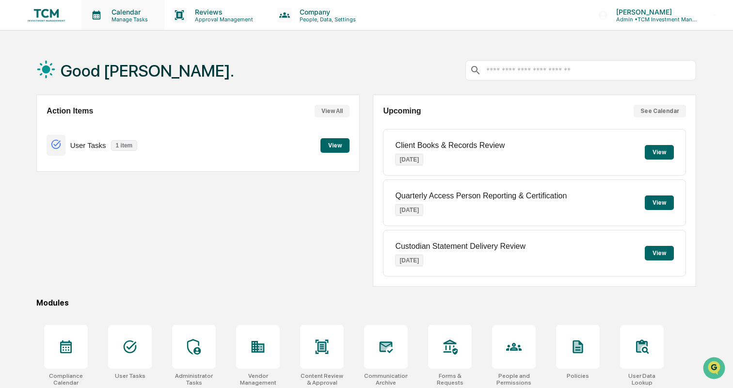
click at [128, 13] on p "Calendar" at bounding box center [128, 12] width 49 height 8
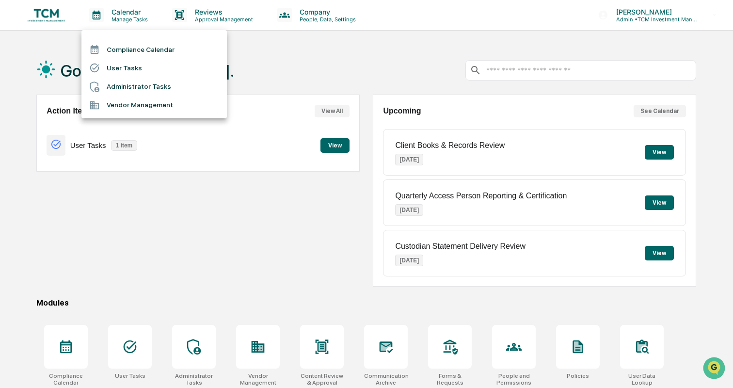
click at [195, 5] on div at bounding box center [366, 194] width 733 height 388
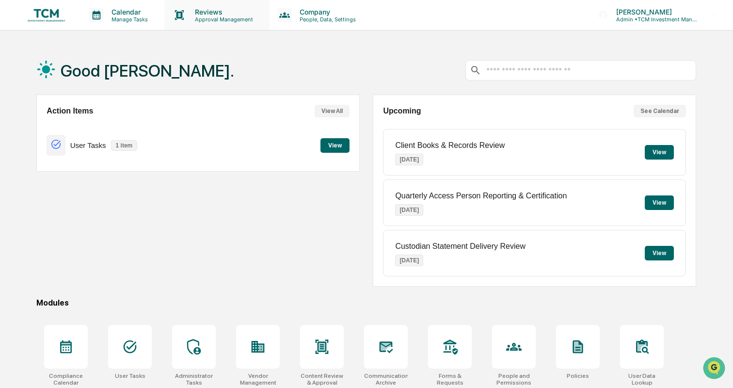
click at [207, 10] on p "Reviews" at bounding box center [222, 12] width 71 height 8
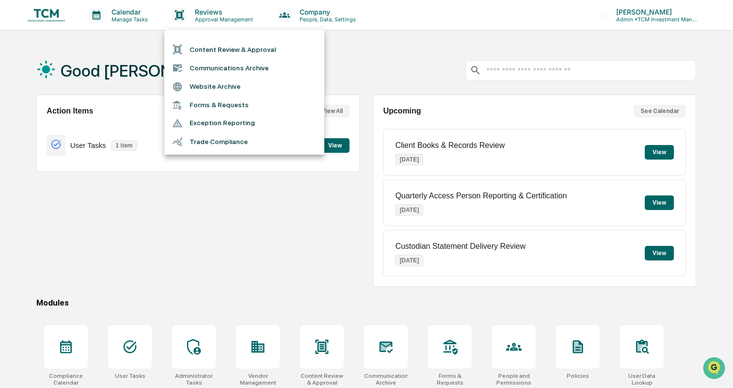
click at [333, 22] on div at bounding box center [366, 194] width 733 height 388
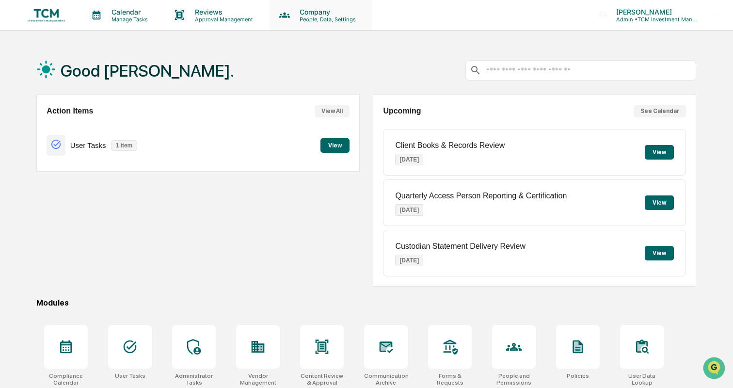
click at [326, 16] on p "People, Data, Settings" at bounding box center [326, 19] width 69 height 7
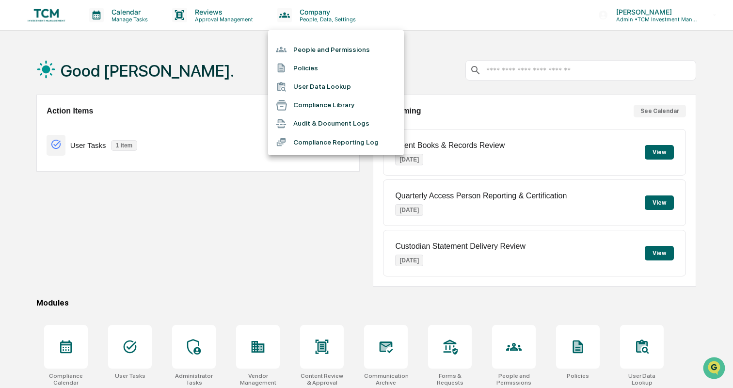
click at [300, 198] on div at bounding box center [366, 194] width 733 height 388
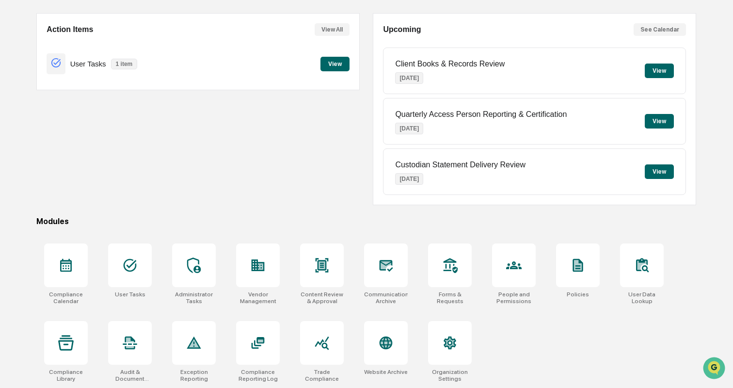
scroll to position [91, 0]
click at [56, 339] on div at bounding box center [66, 343] width 44 height 44
click at [122, 334] on div at bounding box center [130, 343] width 44 height 44
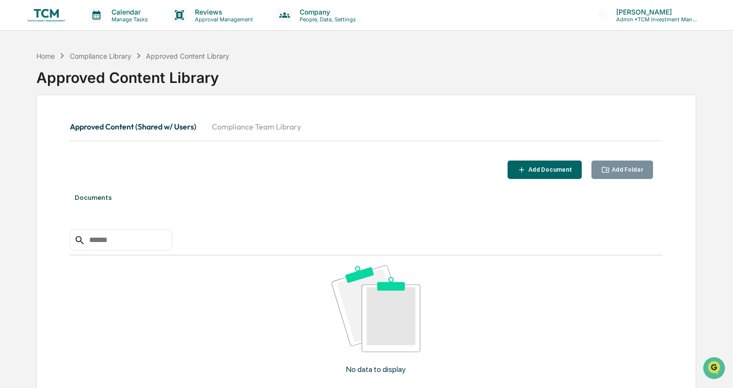
click at [250, 133] on button "Compliance Team Library" at bounding box center [256, 126] width 105 height 23
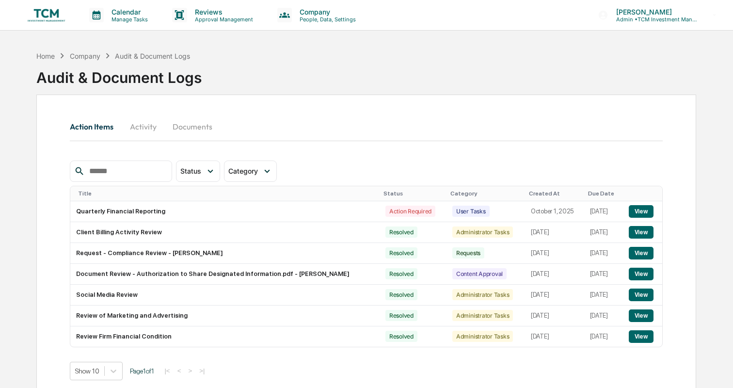
click at [155, 130] on button "Activity" at bounding box center [143, 126] width 44 height 23
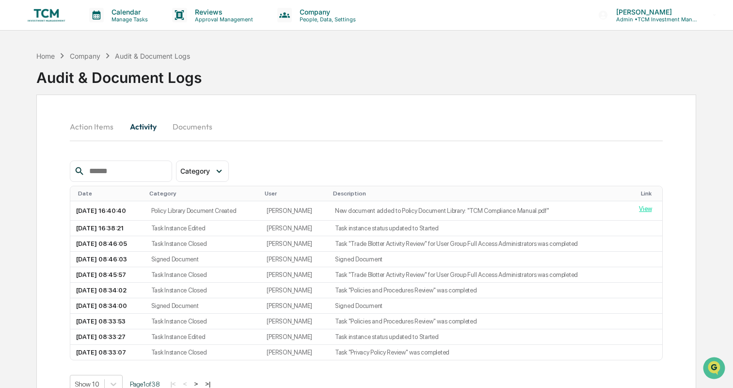
click at [198, 125] on button "Documents" at bounding box center [192, 126] width 55 height 23
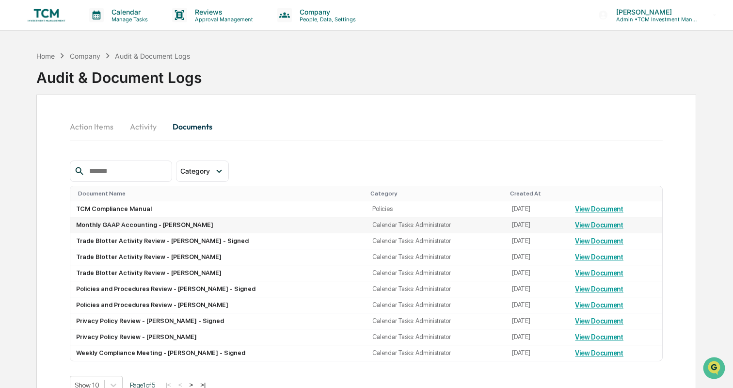
click at [576, 224] on link "View Document" at bounding box center [599, 225] width 48 height 8
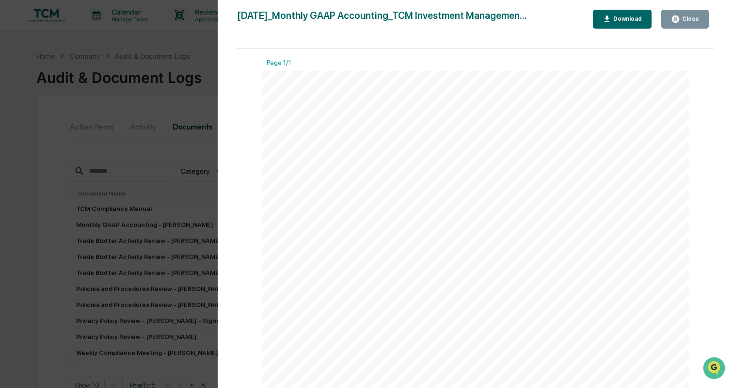
click at [688, 22] on div "Close" at bounding box center [689, 19] width 19 height 7
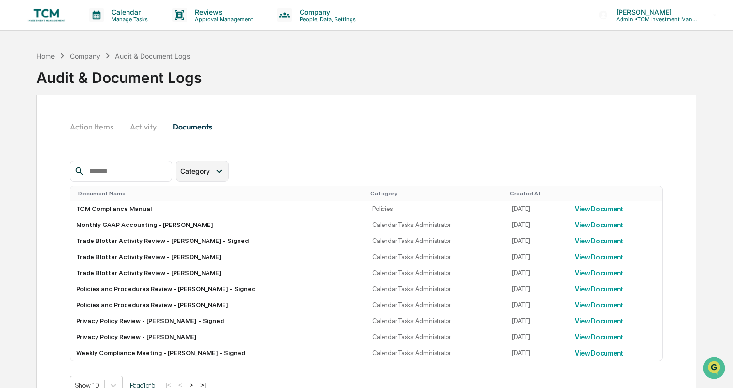
click at [210, 172] on span "Category" at bounding box center [195, 171] width 30 height 8
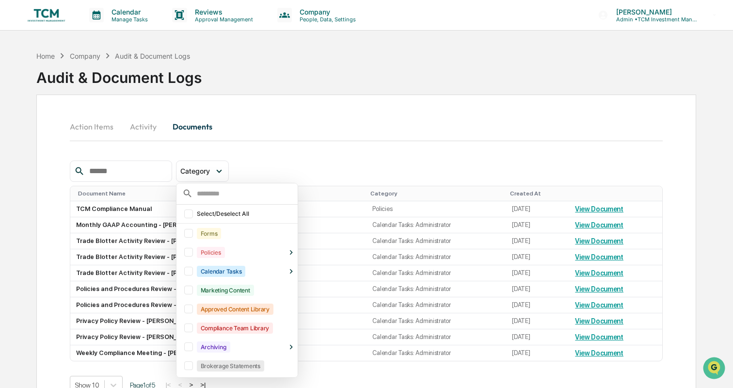
click at [338, 152] on div "Action Items Activity Documents" at bounding box center [366, 138] width 593 height 46
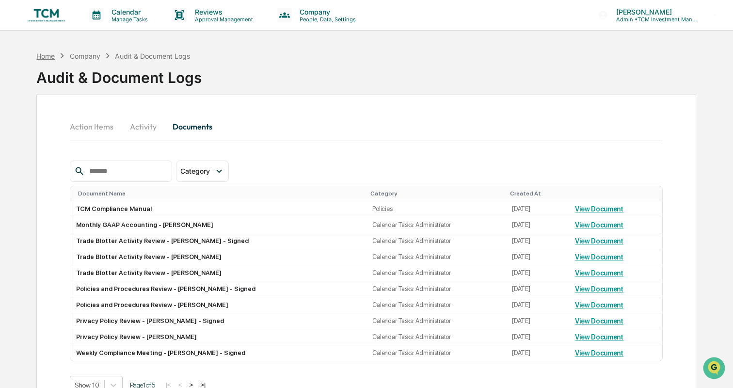
click at [43, 56] on div "Home" at bounding box center [45, 56] width 18 height 8
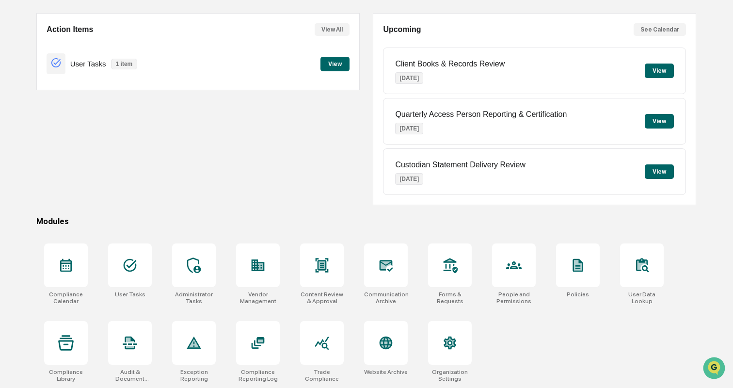
scroll to position [91, 0]
click at [638, 261] on icon at bounding box center [641, 265] width 9 height 9
click at [452, 258] on icon at bounding box center [450, 265] width 14 height 15
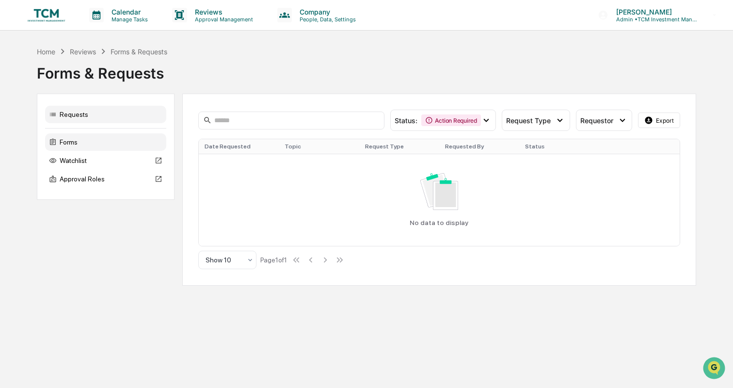
click at [123, 142] on div "Forms" at bounding box center [105, 141] width 121 height 17
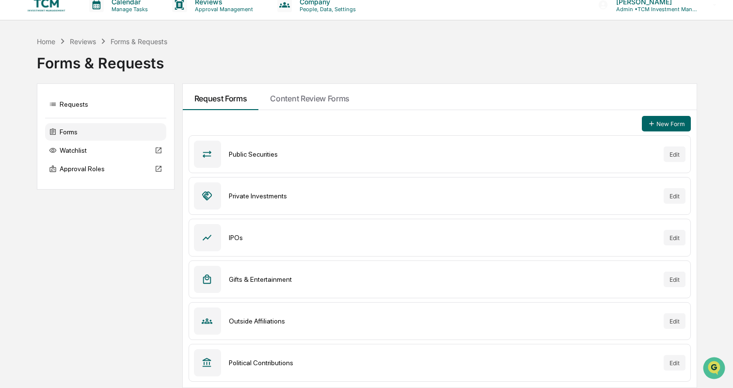
scroll to position [10, 0]
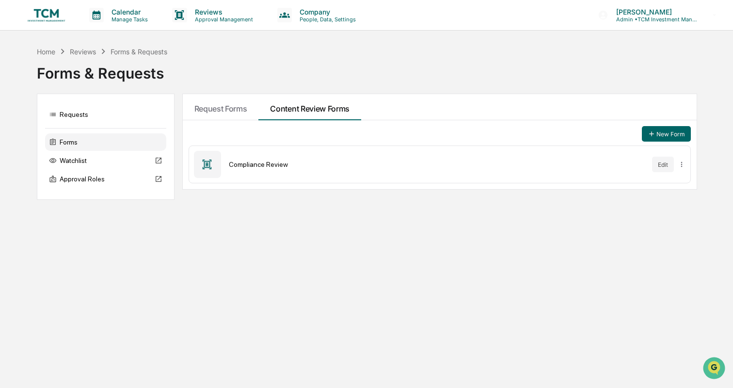
click at [313, 167] on div "Compliance Review" at bounding box center [437, 164] width 416 height 8
click at [208, 165] on icon at bounding box center [207, 164] width 9 height 10
click at [57, 21] on img at bounding box center [46, 15] width 47 height 18
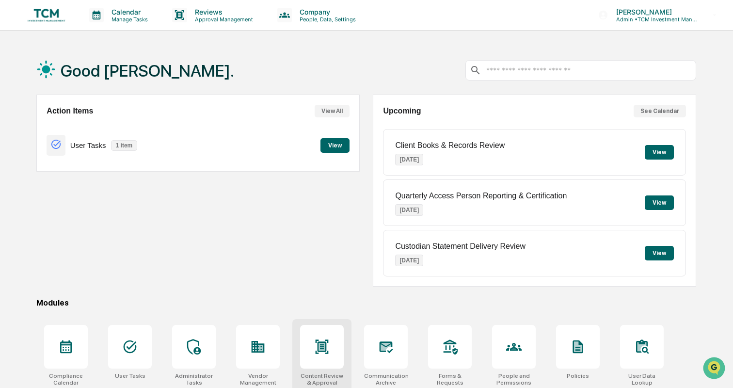
click at [338, 347] on div at bounding box center [322, 347] width 44 height 44
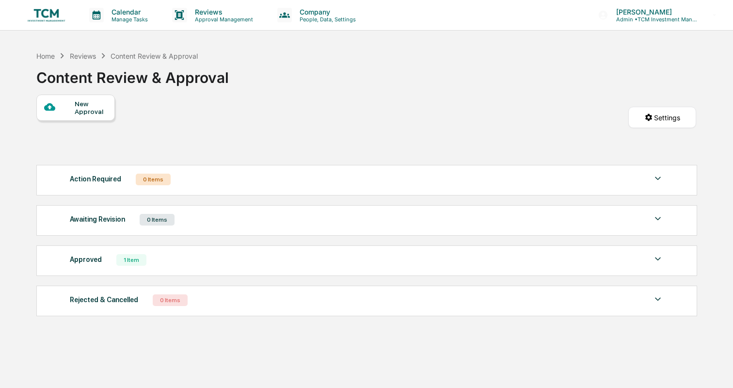
click at [108, 116] on div "New Approval" at bounding box center [75, 107] width 78 height 26
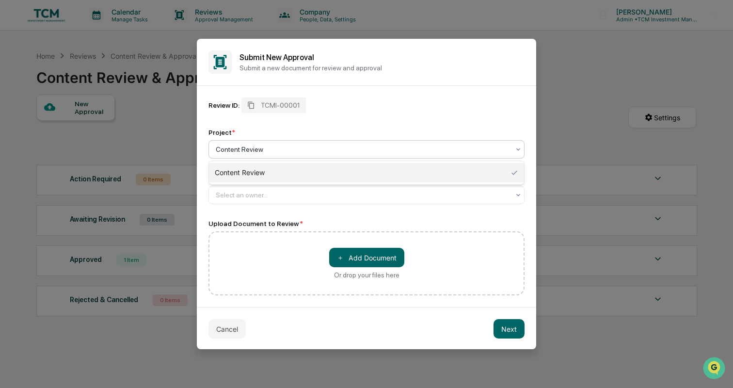
click at [301, 146] on div at bounding box center [363, 149] width 294 height 10
click at [327, 134] on div "Project *" at bounding box center [366, 132] width 316 height 8
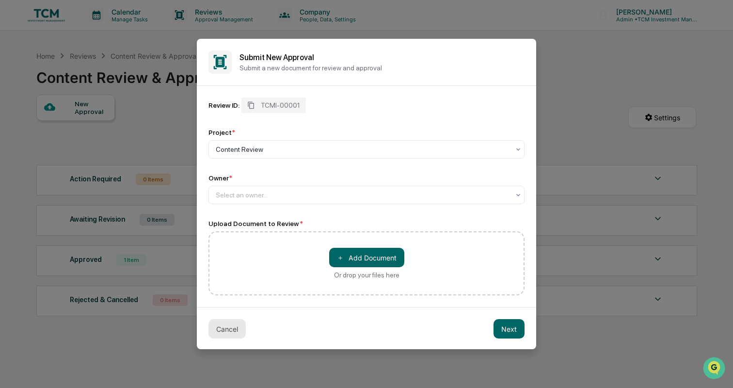
click at [232, 328] on button "Cancel" at bounding box center [226, 328] width 37 height 19
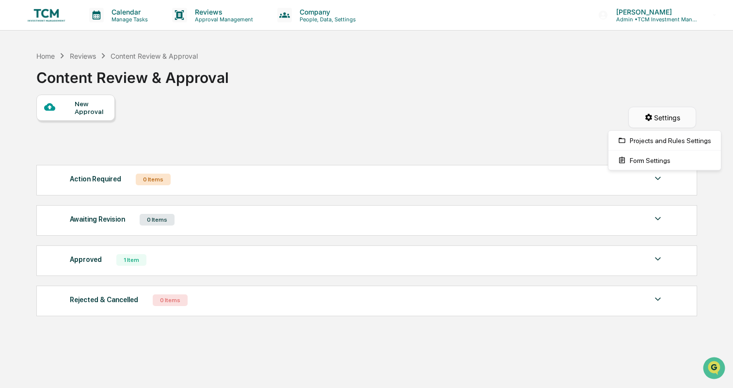
click at [645, 122] on html "Calendar Manage Tasks Reviews Approval Management Company People, Data, Setting…" at bounding box center [366, 194] width 733 height 388
click at [559, 115] on html "Calendar Manage Tasks Reviews Approval Management Company People, Data, Setting…" at bounding box center [366, 194] width 733 height 388
click at [54, 20] on img at bounding box center [46, 15] width 47 height 18
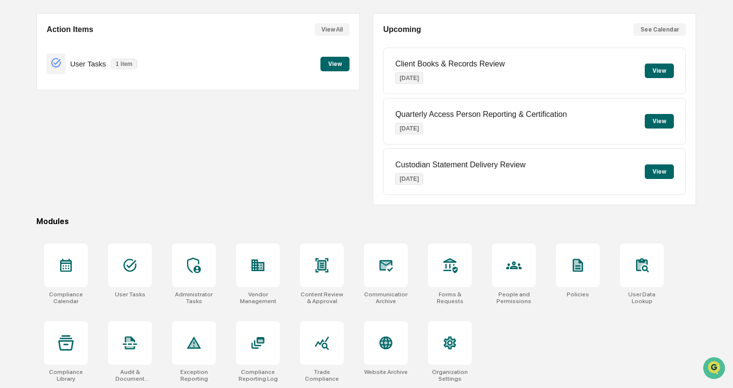
scroll to position [91, 0]
click at [453, 335] on icon at bounding box center [450, 343] width 16 height 16
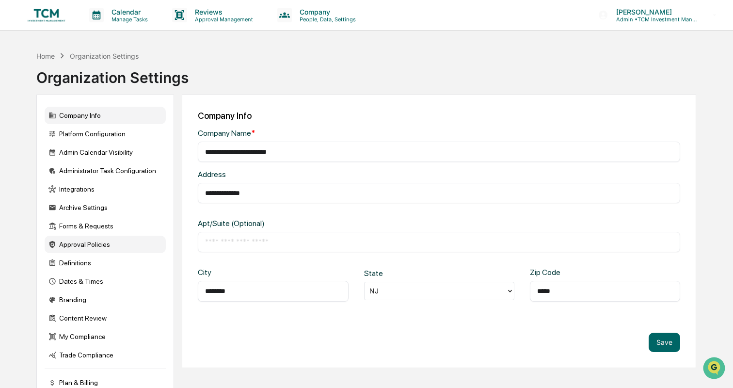
click at [103, 244] on div "Approval Policies" at bounding box center [105, 243] width 121 height 17
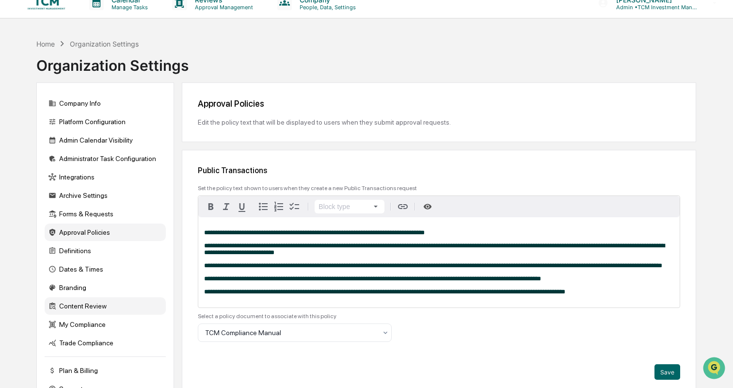
click at [90, 308] on div "Content Review" at bounding box center [105, 305] width 121 height 17
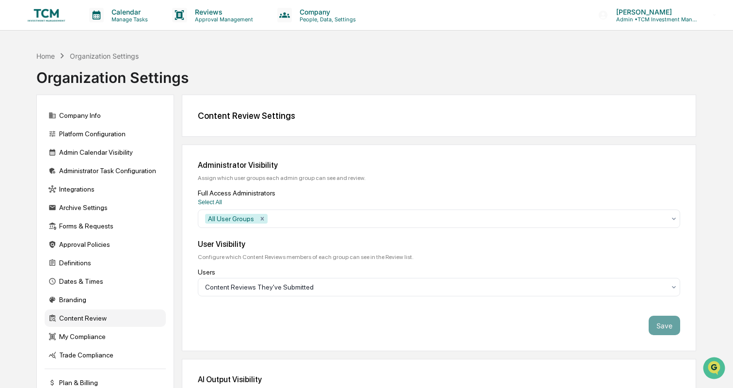
click at [56, 19] on img at bounding box center [46, 15] width 47 height 18
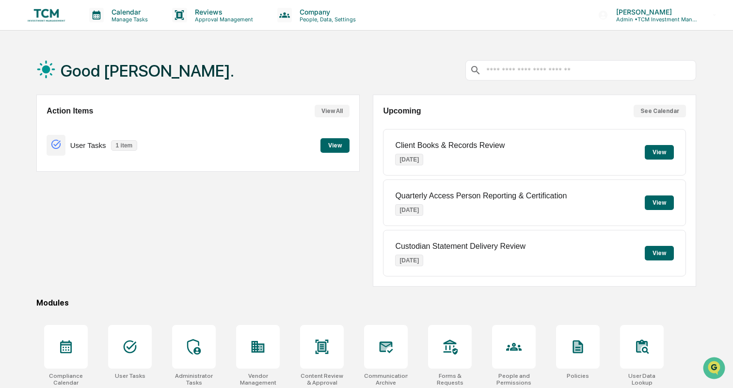
click at [656, 115] on button "See Calendar" at bounding box center [659, 111] width 52 height 13
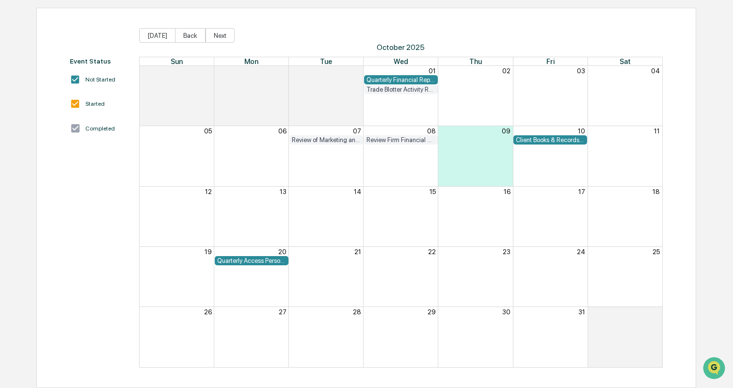
scroll to position [82, 0]
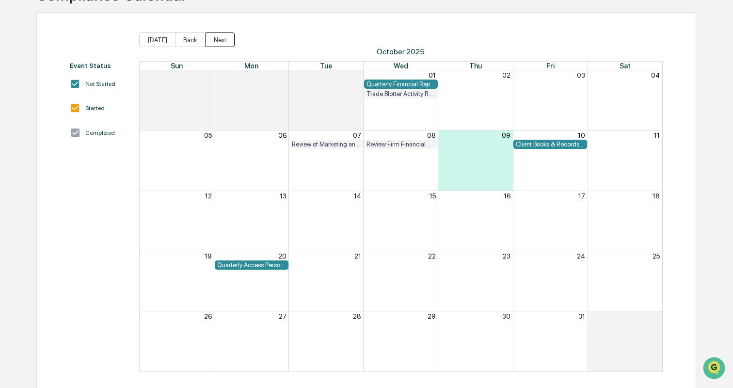
click at [207, 39] on button "Next" at bounding box center [219, 39] width 29 height 15
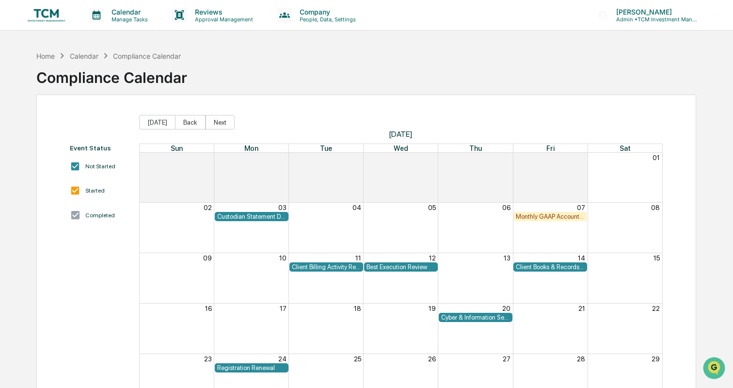
click at [48, 12] on img at bounding box center [46, 15] width 47 height 18
